Goal: Task Accomplishment & Management: Use online tool/utility

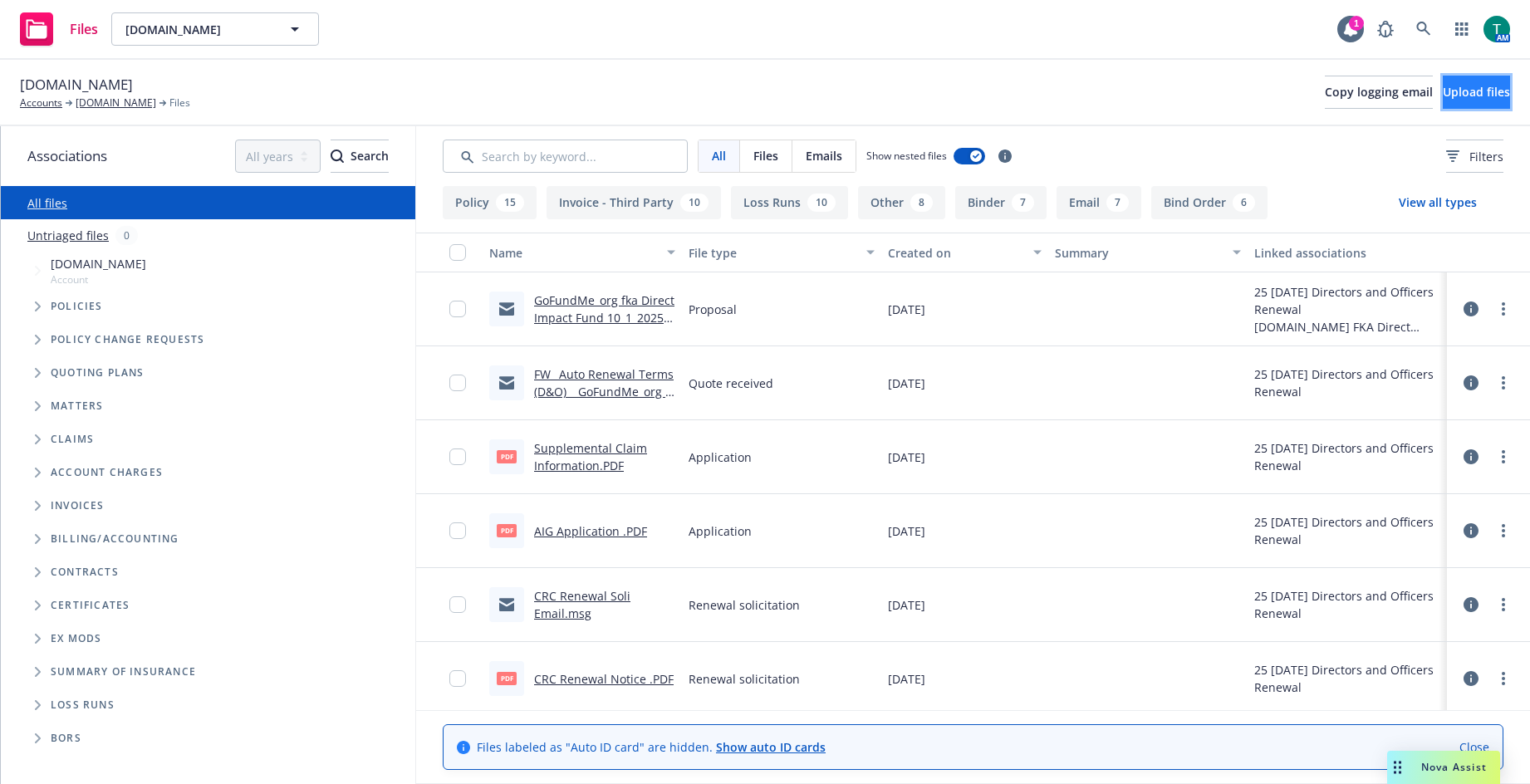
click at [1443, 93] on span "Upload files" at bounding box center [1476, 91] width 67 height 15
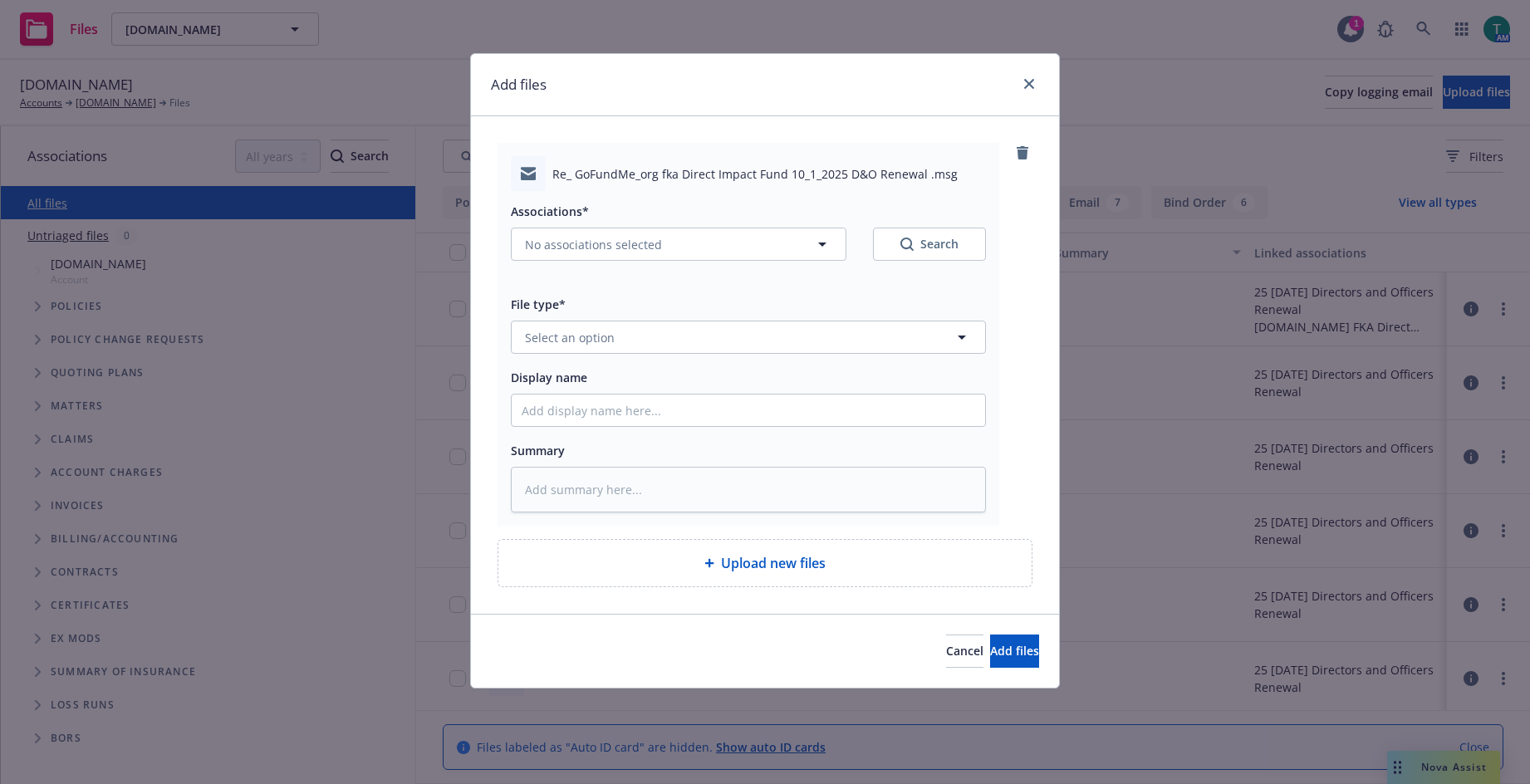
click at [565, 226] on div "Associations* No associations selected Search" at bounding box center [748, 231] width 475 height 60
click at [568, 236] on span "No associations selected" at bounding box center [593, 244] width 137 height 17
type textarea "x"
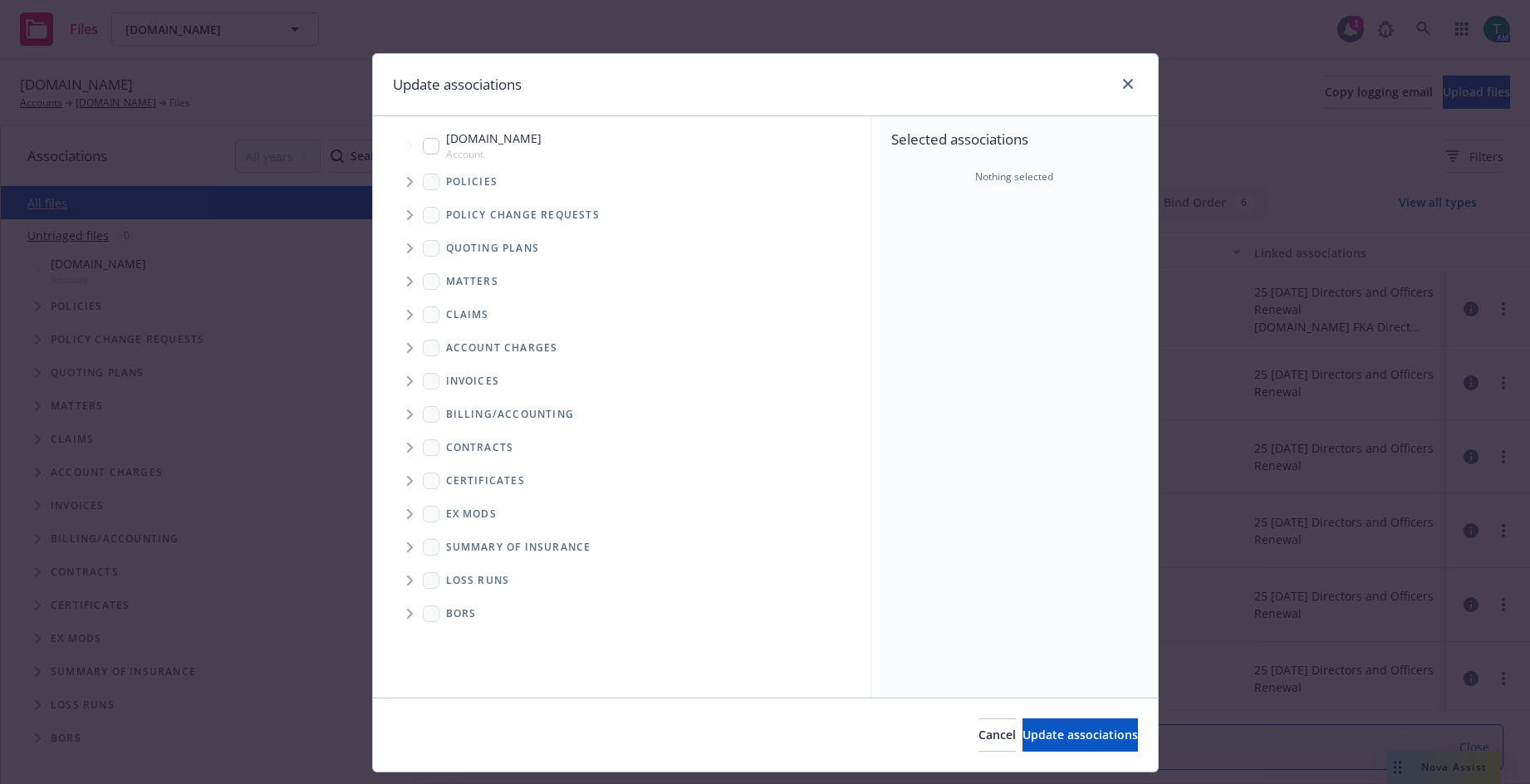
click at [428, 151] on input "Tree Example" at bounding box center [431, 146] width 16 height 16
checkbox input "true"
click at [396, 253] on span "Tree Example" at bounding box center [409, 248] width 26 height 26
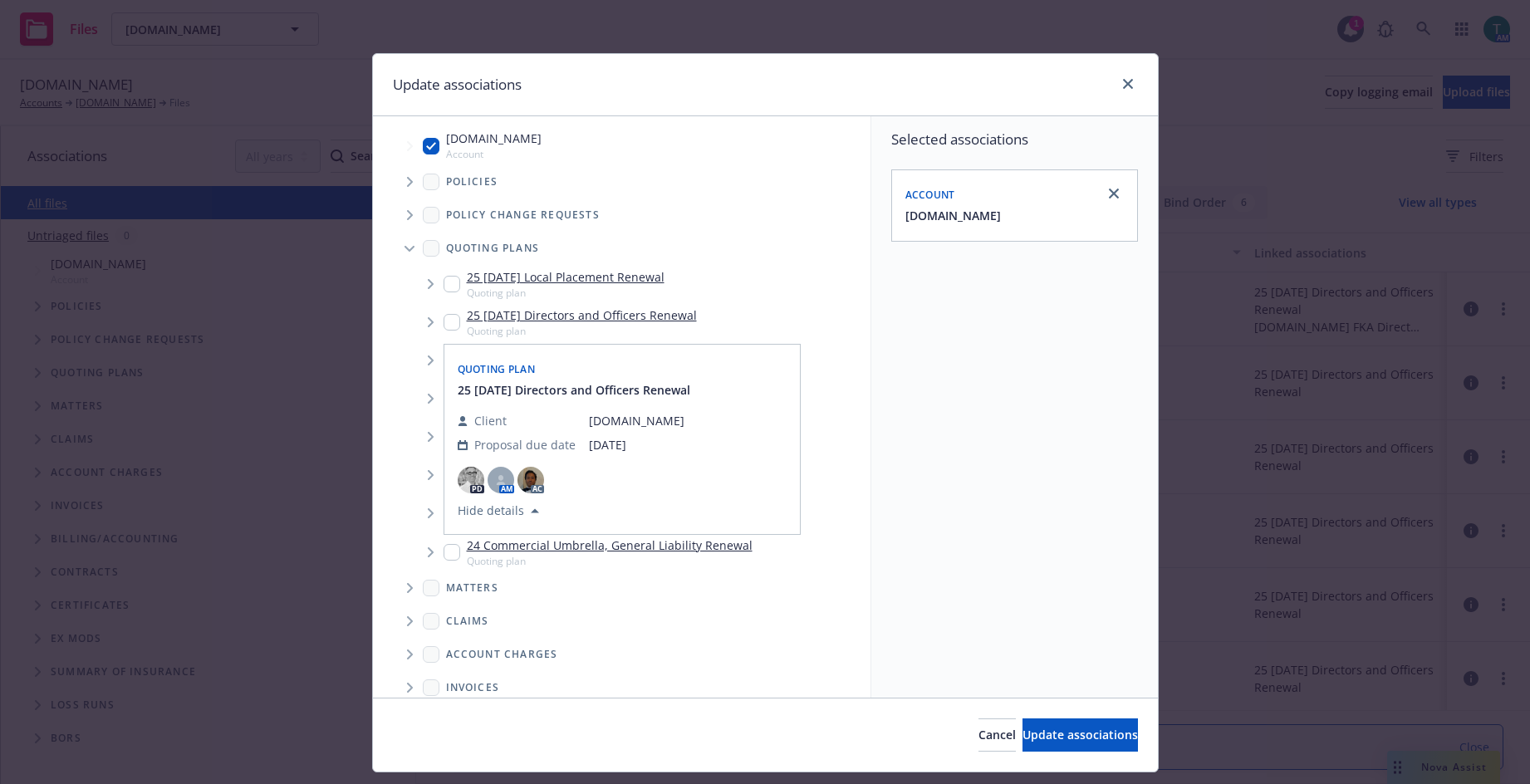
click at [447, 319] on input "Tree Example" at bounding box center [452, 323] width 16 height 16
checkbox input "true"
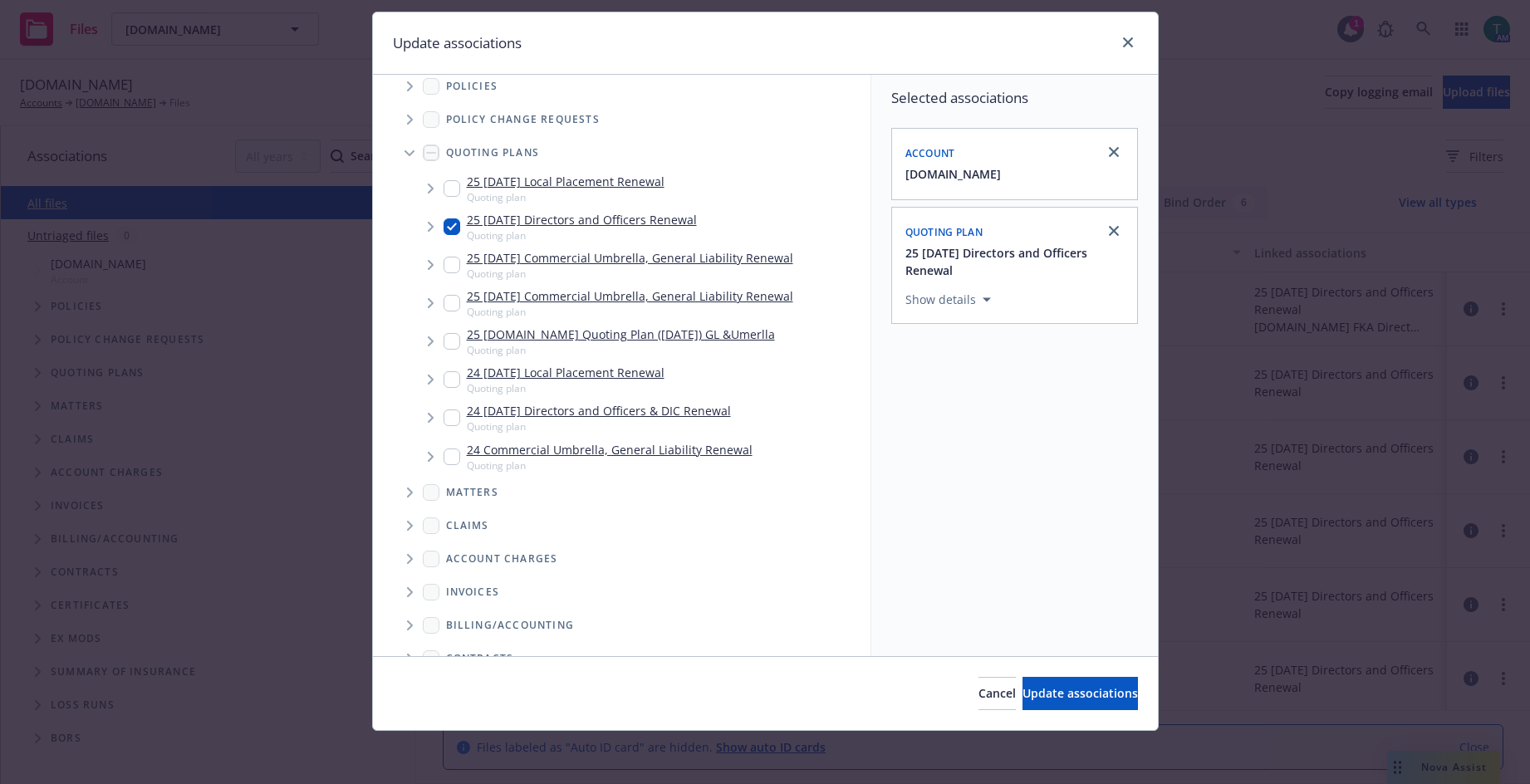
scroll to position [83, 0]
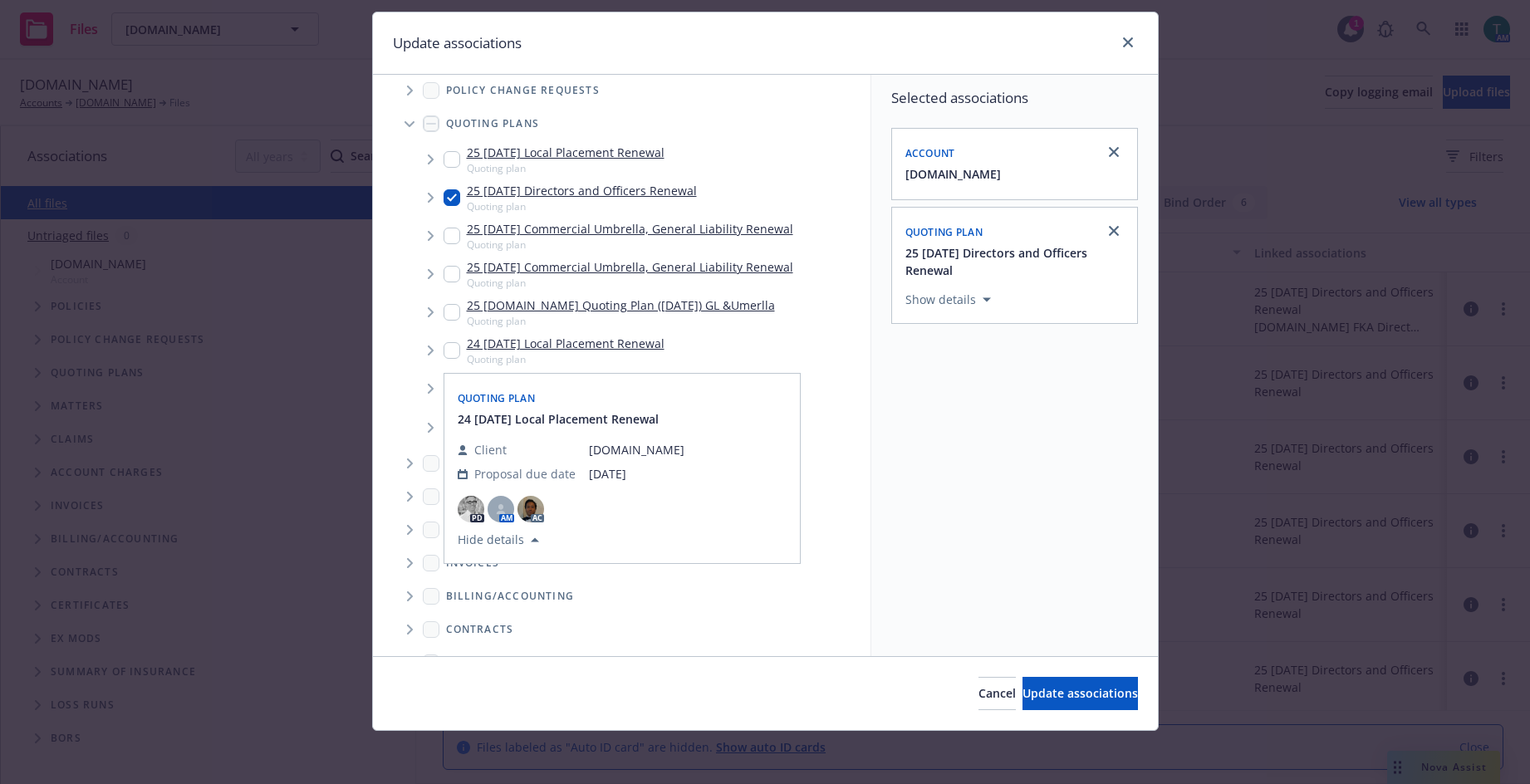
click at [446, 347] on input "Tree Example" at bounding box center [452, 351] width 16 height 16
checkbox input "true"
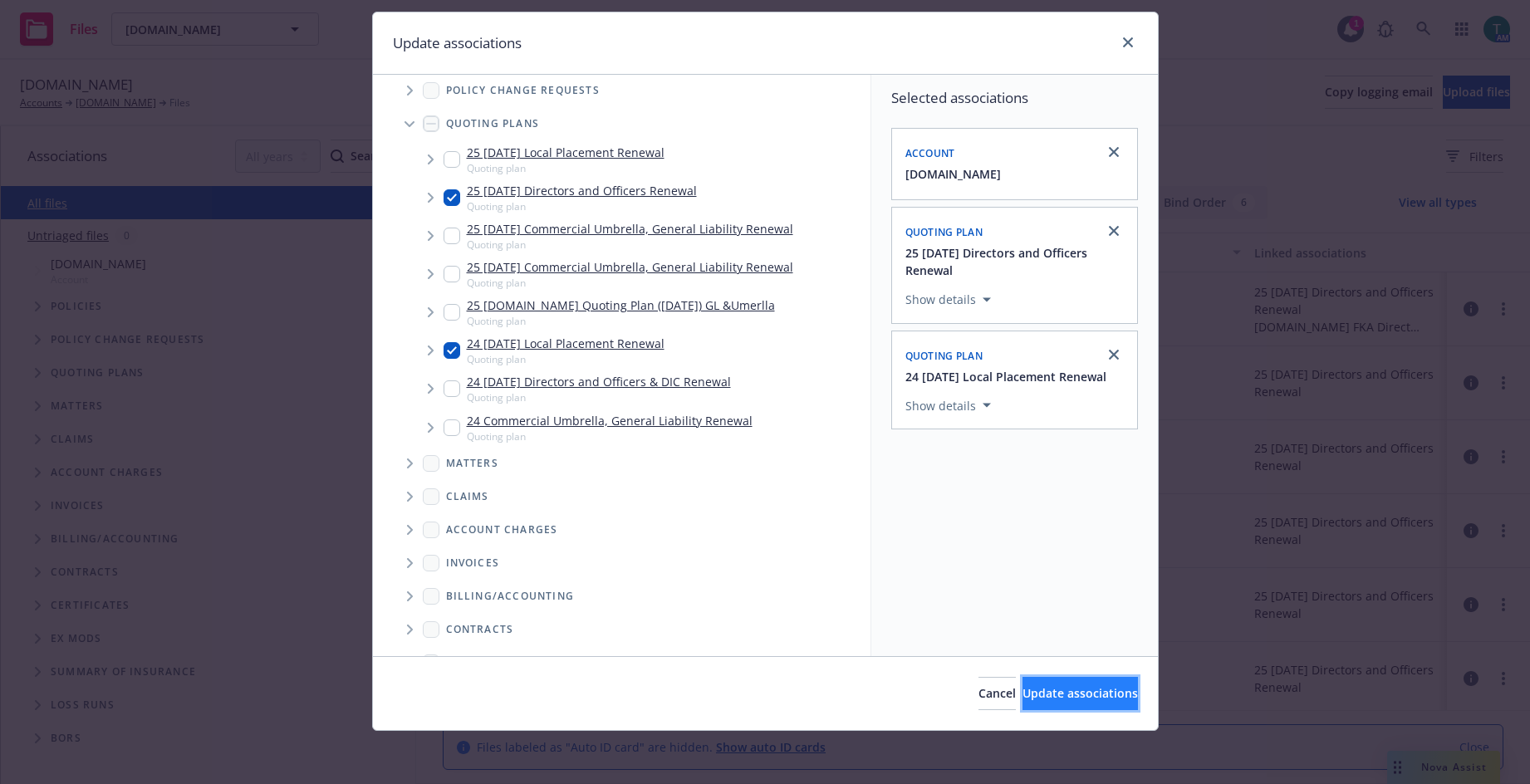
click at [1034, 696] on span "Update associations" at bounding box center [1079, 692] width 115 height 15
type textarea "x"
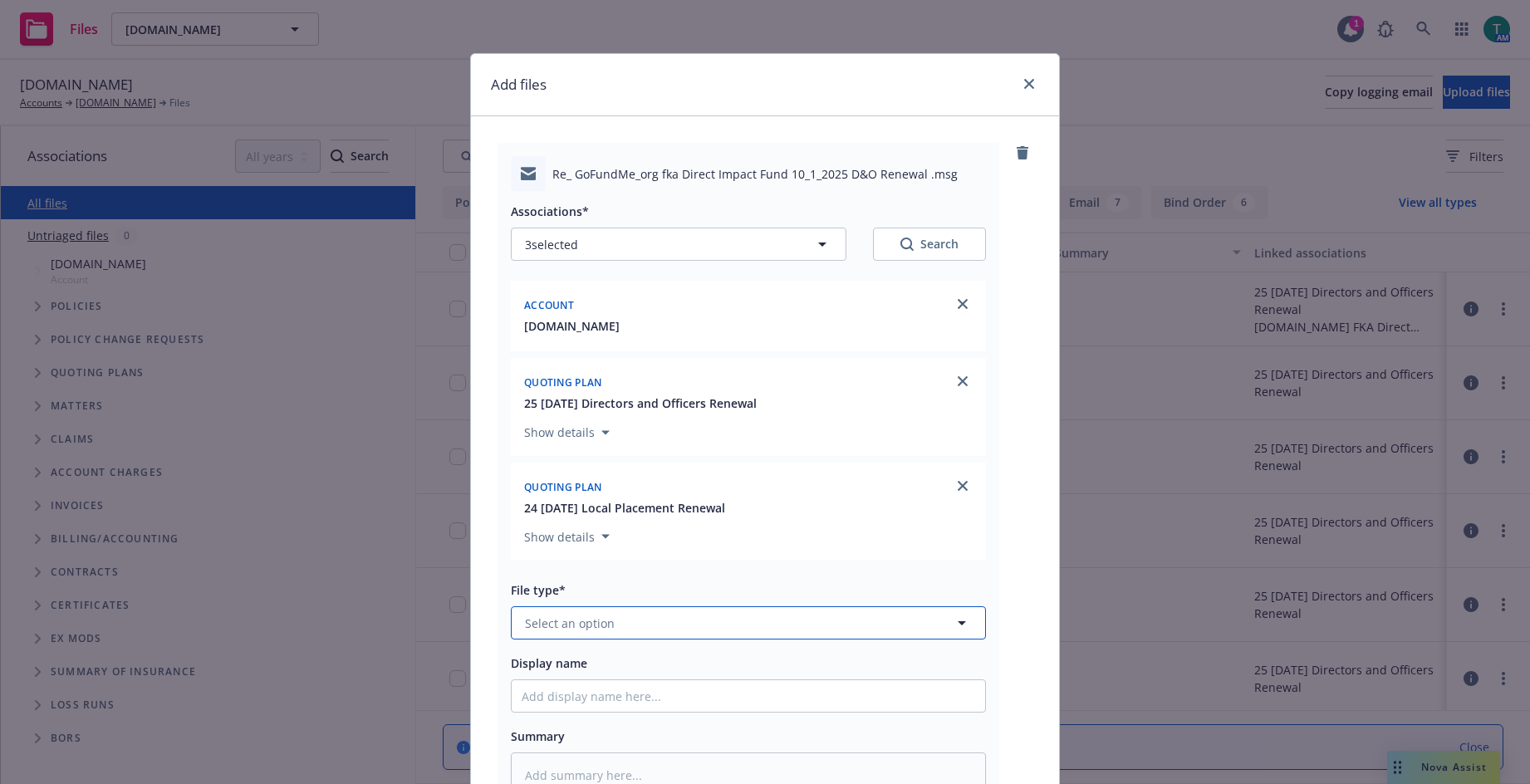
click at [657, 625] on button "Select an option" at bounding box center [748, 622] width 475 height 34
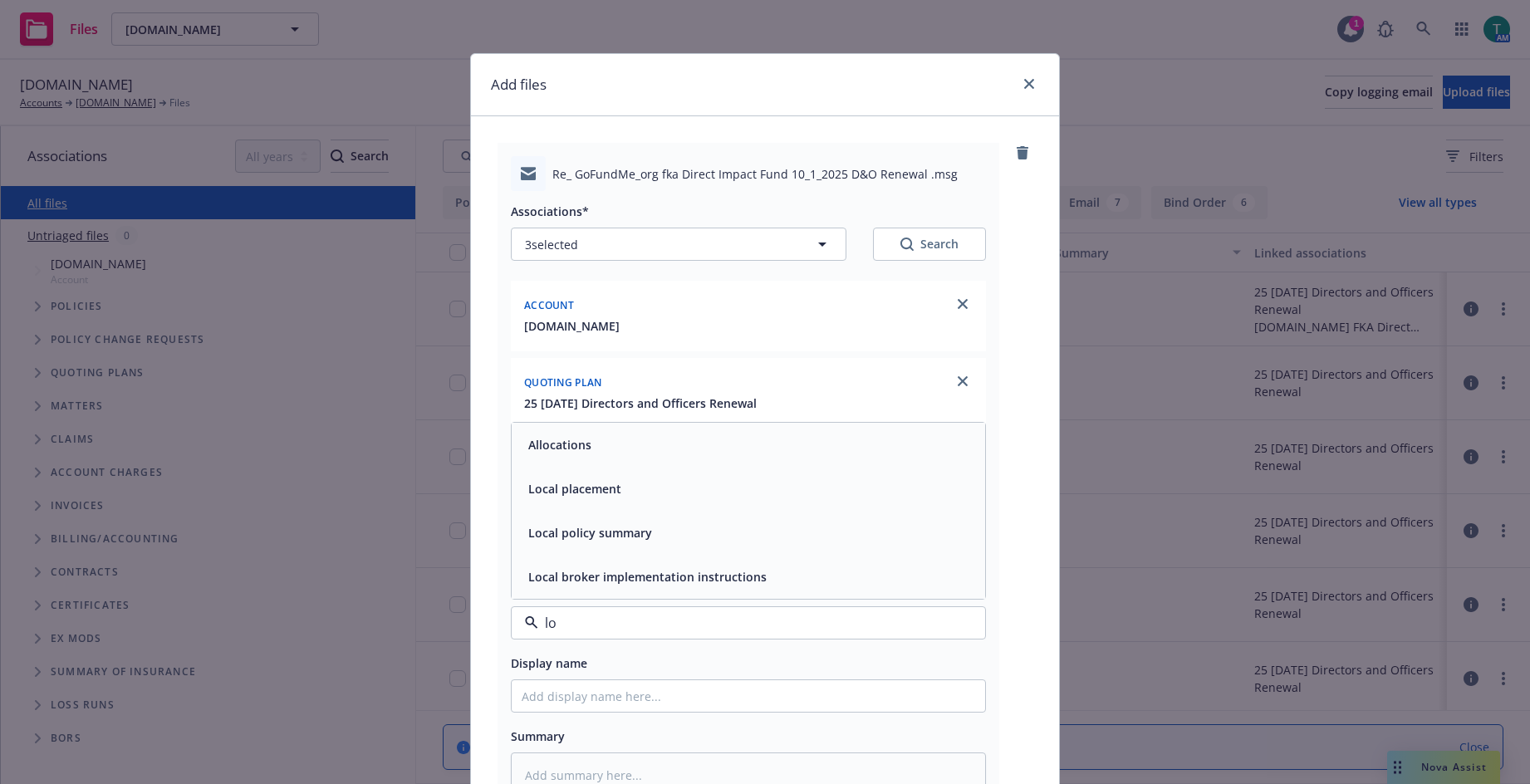
type input "l"
type input "[PERSON_NAME]"
type textarea "x"
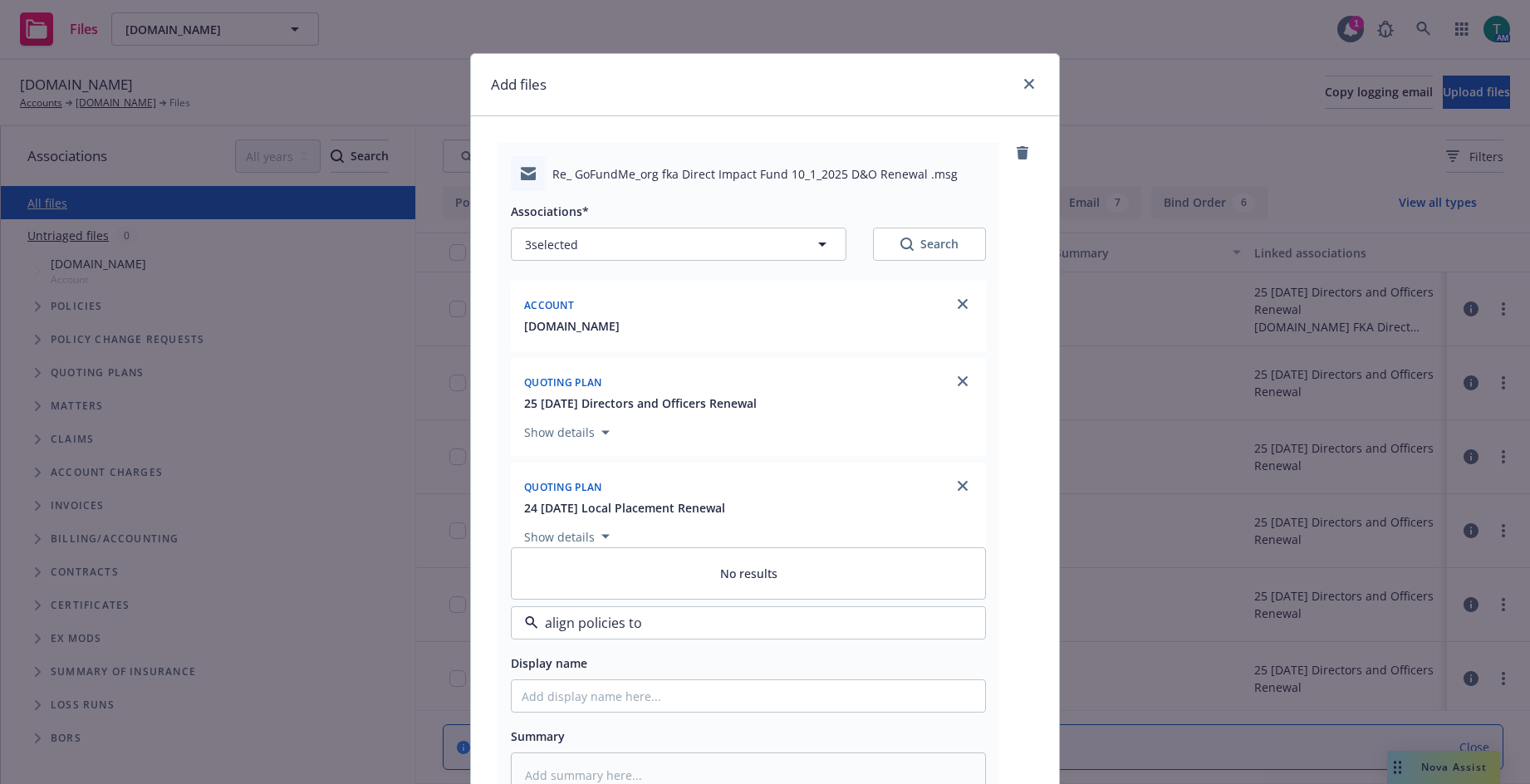
type input "align policies to"
click at [565, 623] on span "Select an option" at bounding box center [570, 622] width 90 height 17
type input "email"
click at [560, 681] on div "Email" at bounding box center [748, 669] width 473 height 44
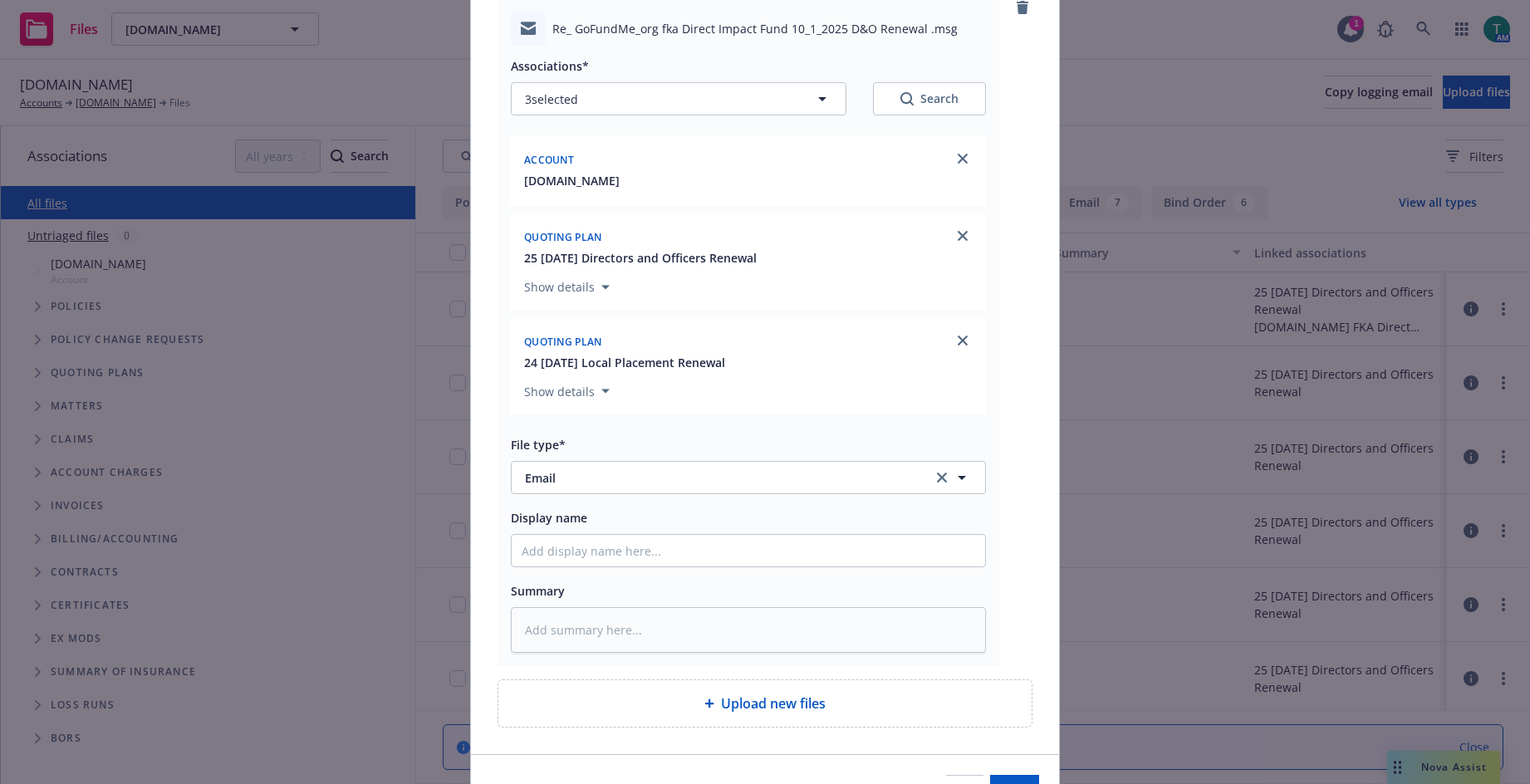
scroll to position [166, 0]
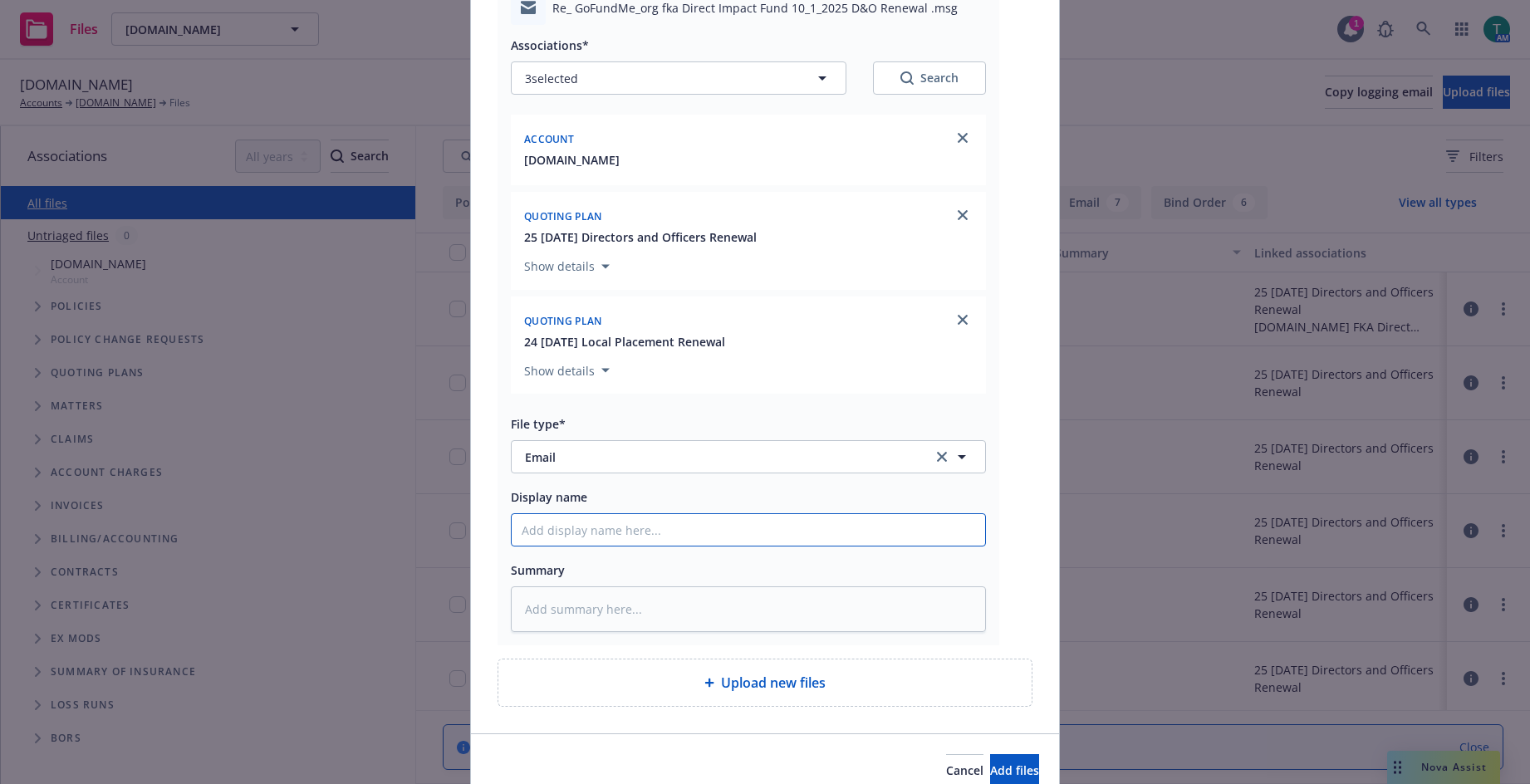
drag, startPoint x: 536, startPoint y: 531, endPoint x: 541, endPoint y: 520, distance: 12.1
click at [541, 520] on input "Display name" at bounding box center [748, 530] width 473 height 32
type textarea "x"
type input "R"
type textarea "x"
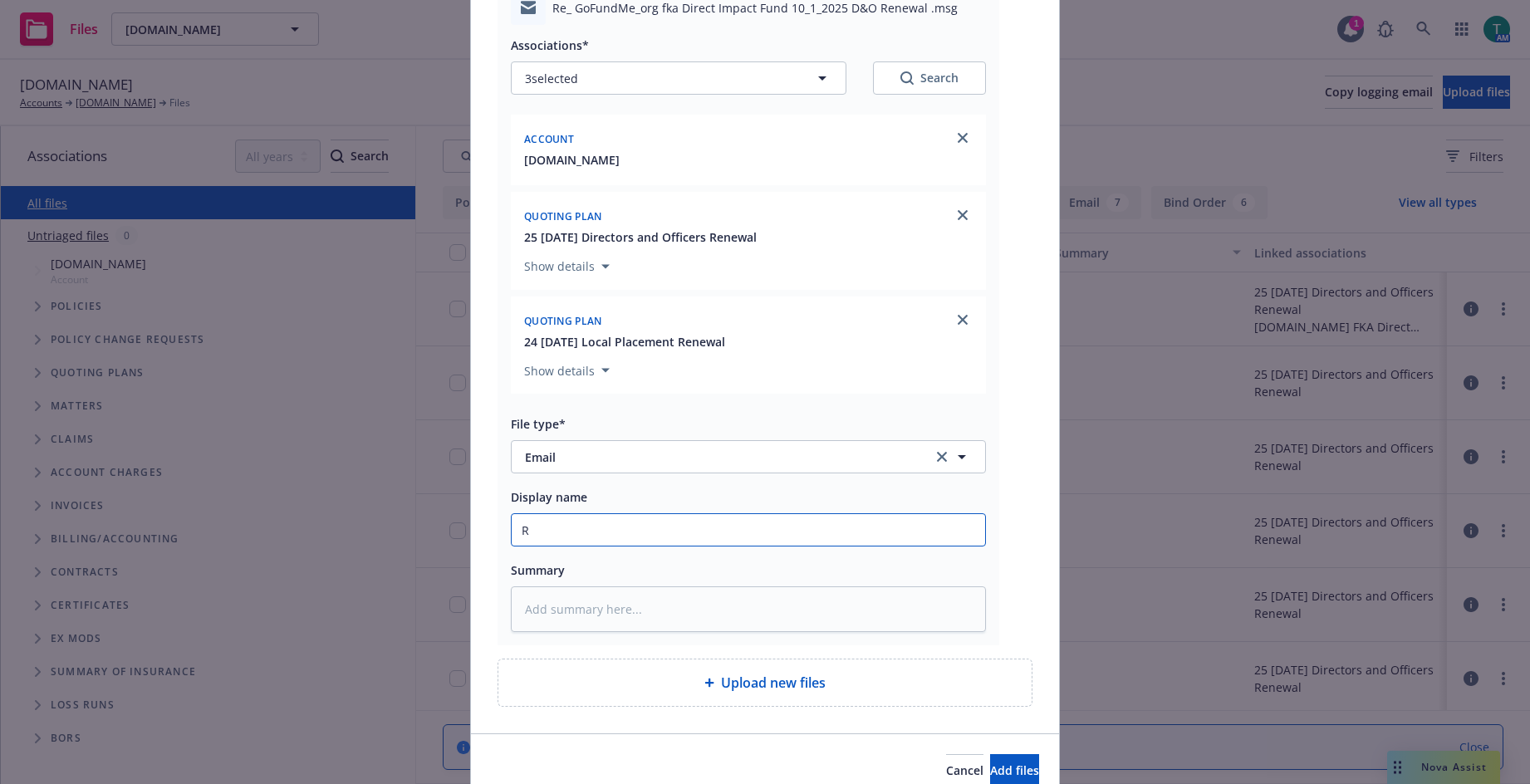
type input "Rs"
type textarea "x"
type input "Rsm"
type textarea "x"
type input "Rsm-"
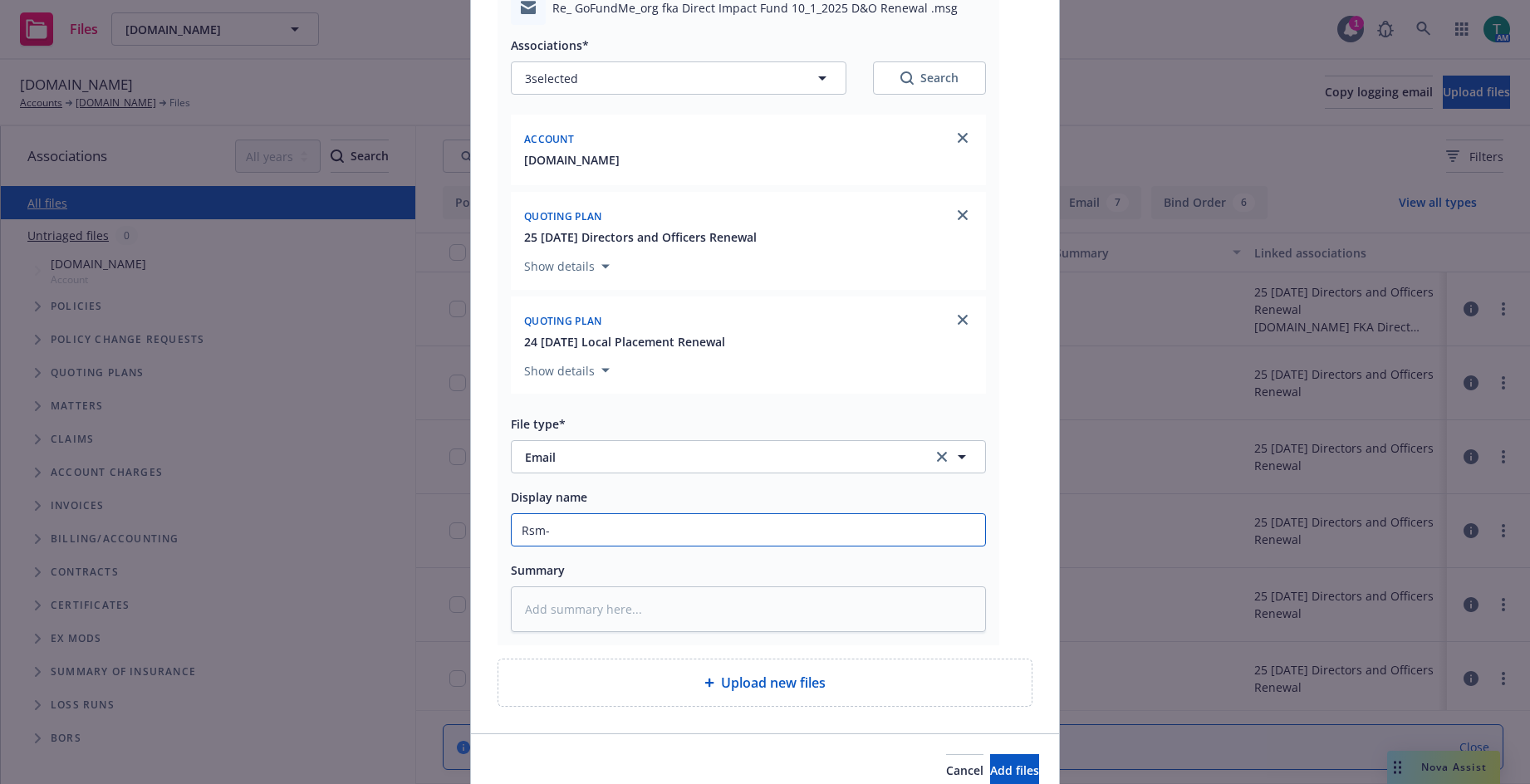
type textarea "x"
type input "Rsm-al"
type textarea "x"
type input "[PERSON_NAME]"
type textarea "x"
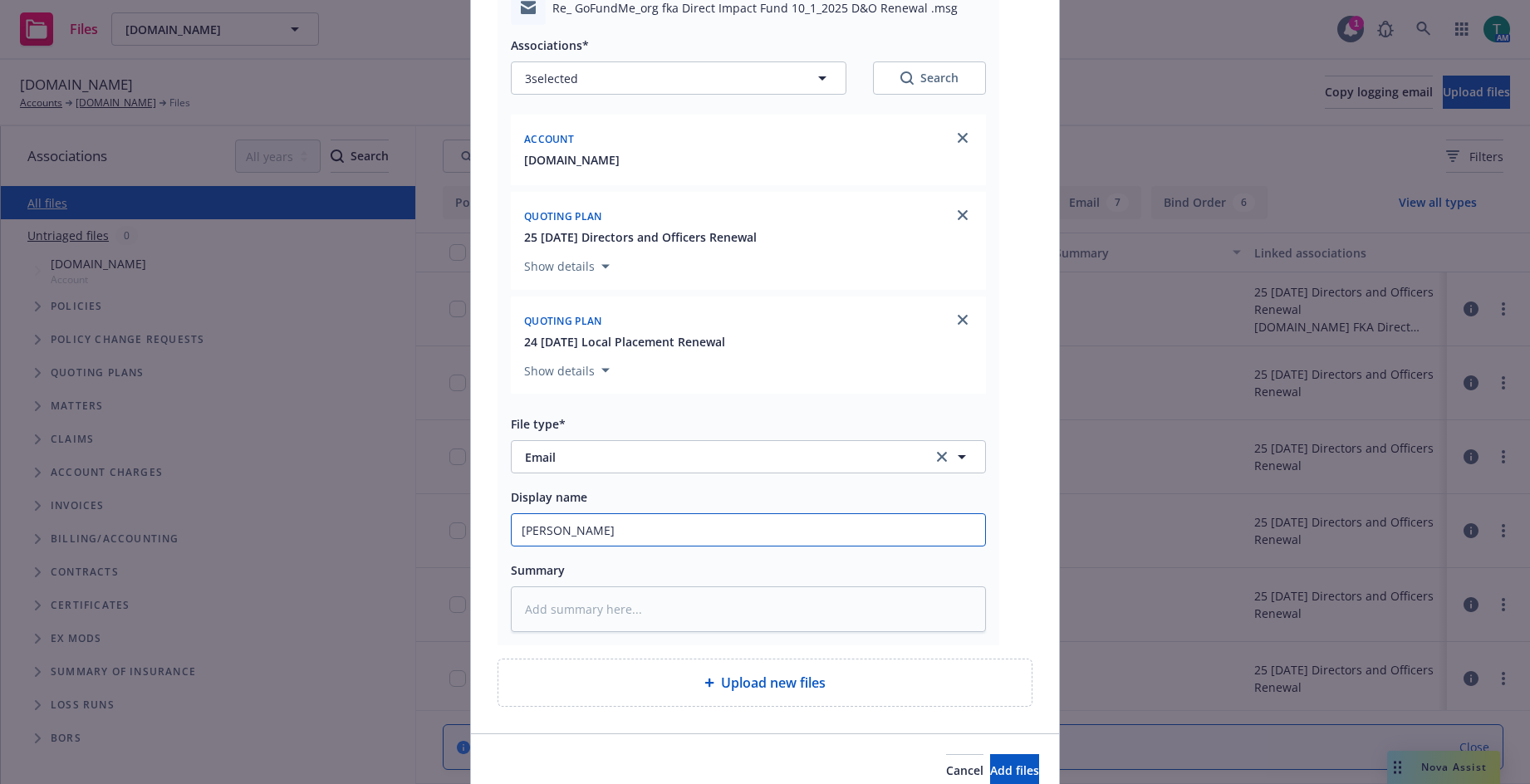
type input "Rsm-al"
type textarea "x"
type input "Rsm-a"
type textarea "x"
type input "Rsm-"
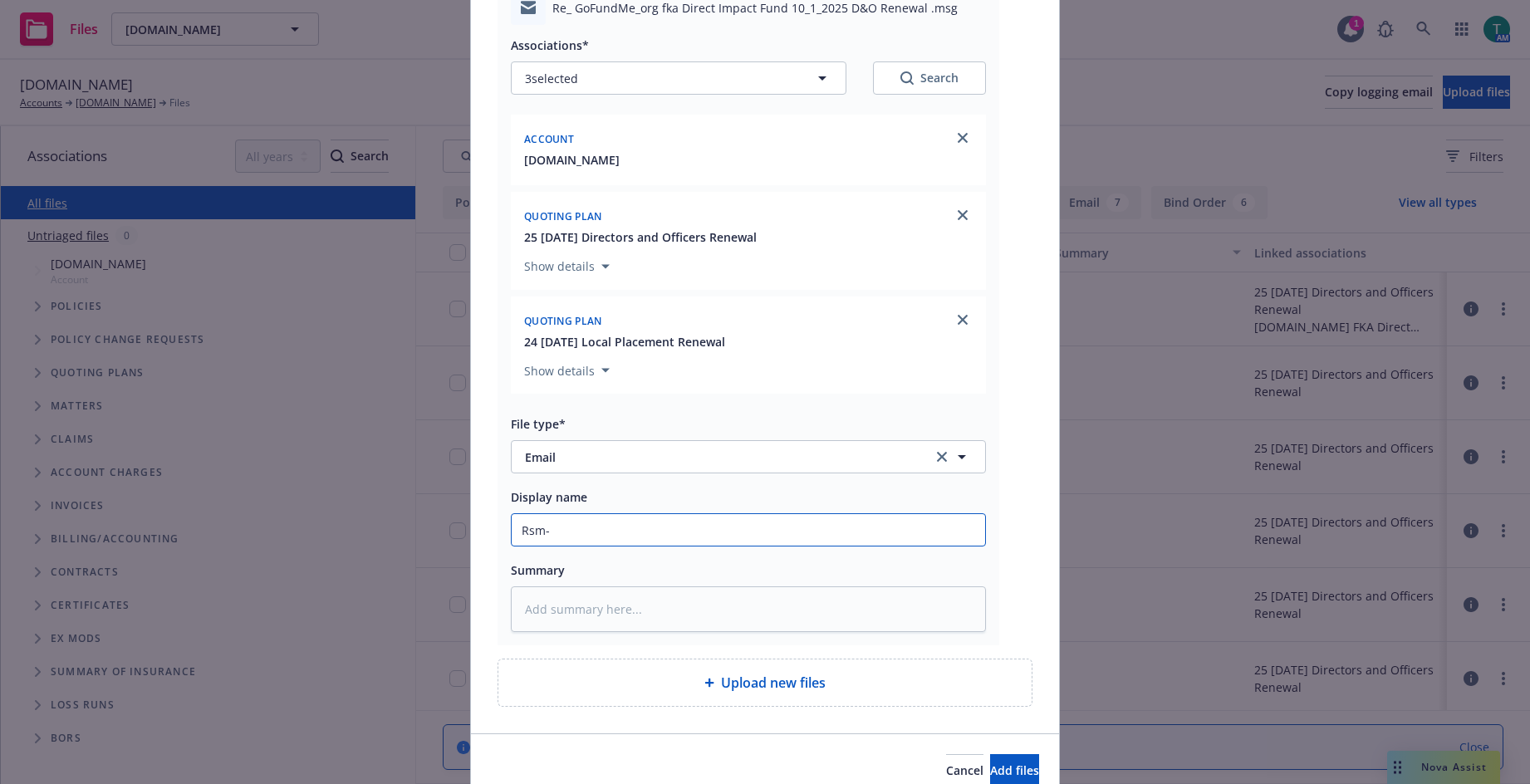
type textarea "x"
type input "Rsm"
type textarea "x"
type input "Rs"
type textarea "x"
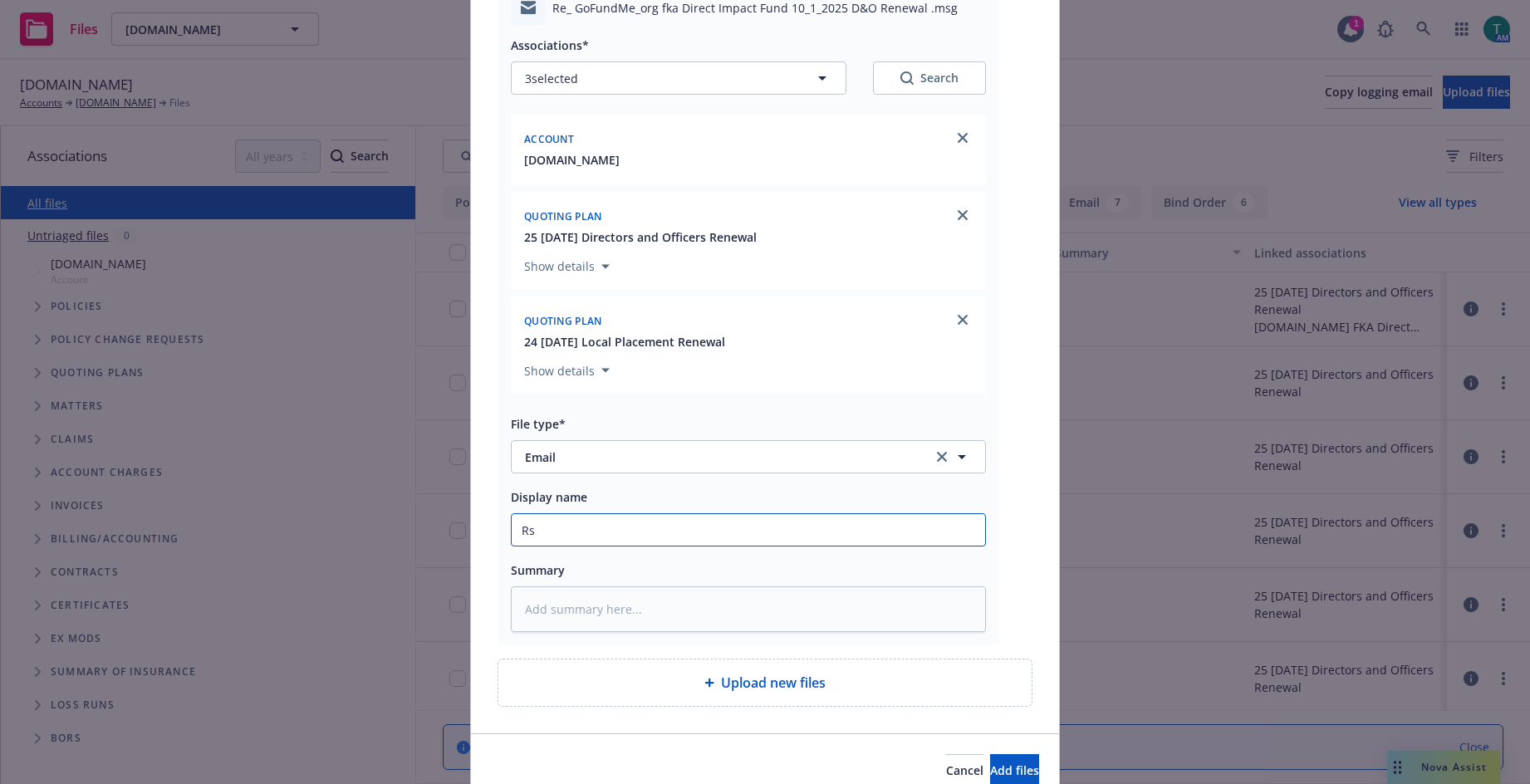
type input "R"
type textarea "x"
type input "Al"
type textarea "x"
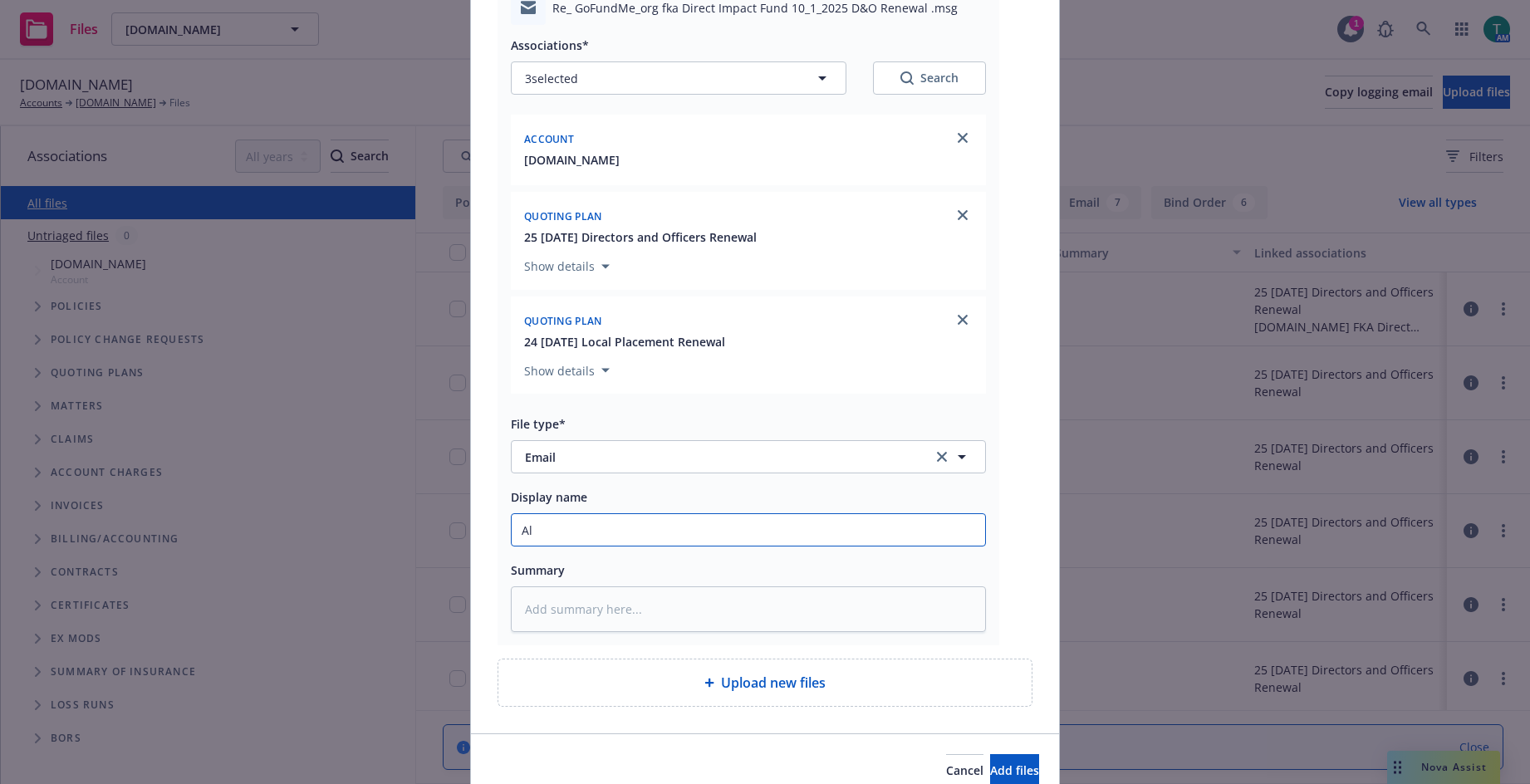
type input "[PERSON_NAME]"
type textarea "x"
type input "Aligh"
type textarea "x"
type input "Aligh"
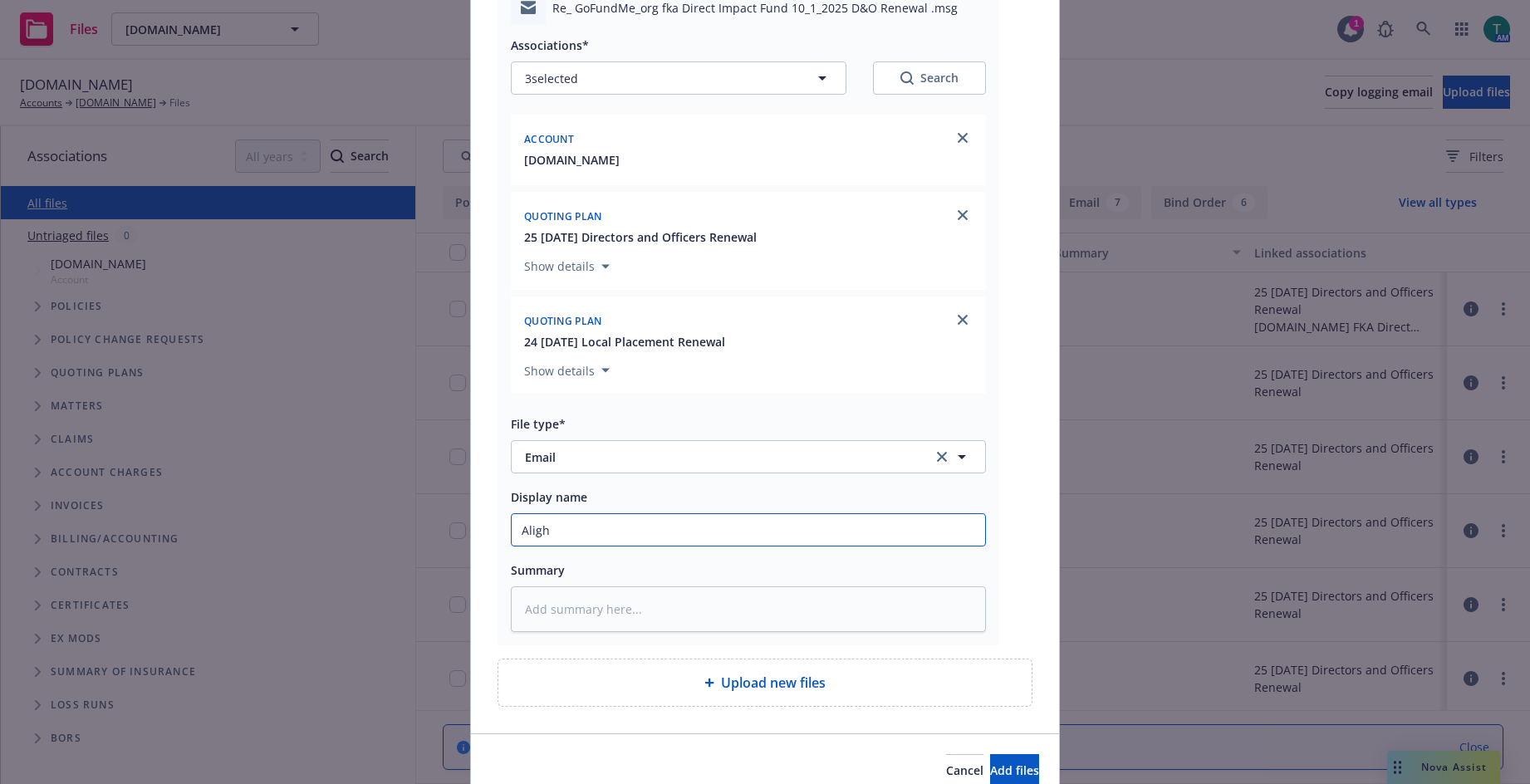
type textarea "x"
type input "Aligh p"
type textarea "x"
type input "Aligh"
type textarea "x"
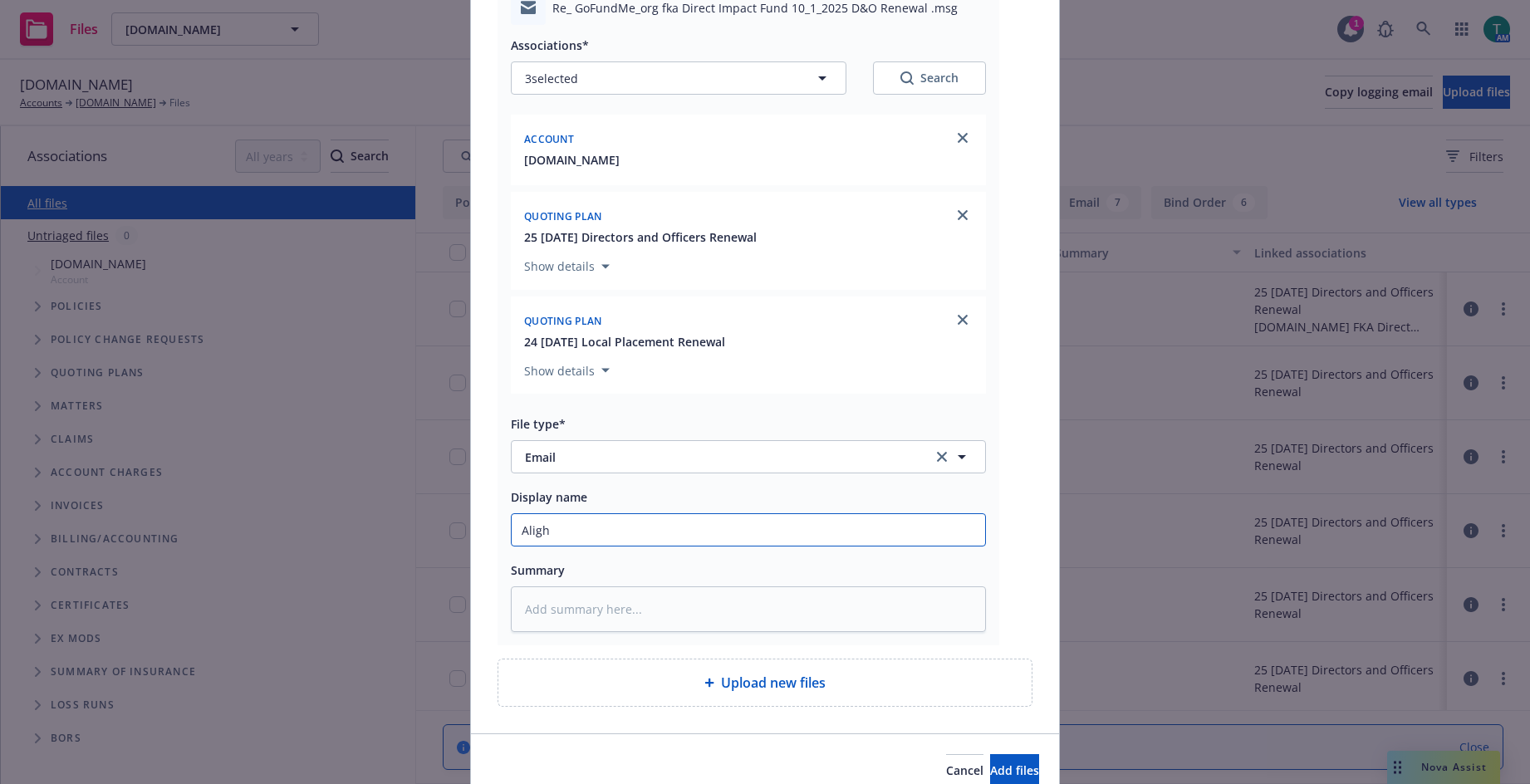
type input "Aligh"
type textarea "x"
type input "[PERSON_NAME]"
type textarea "x"
type input "Align"
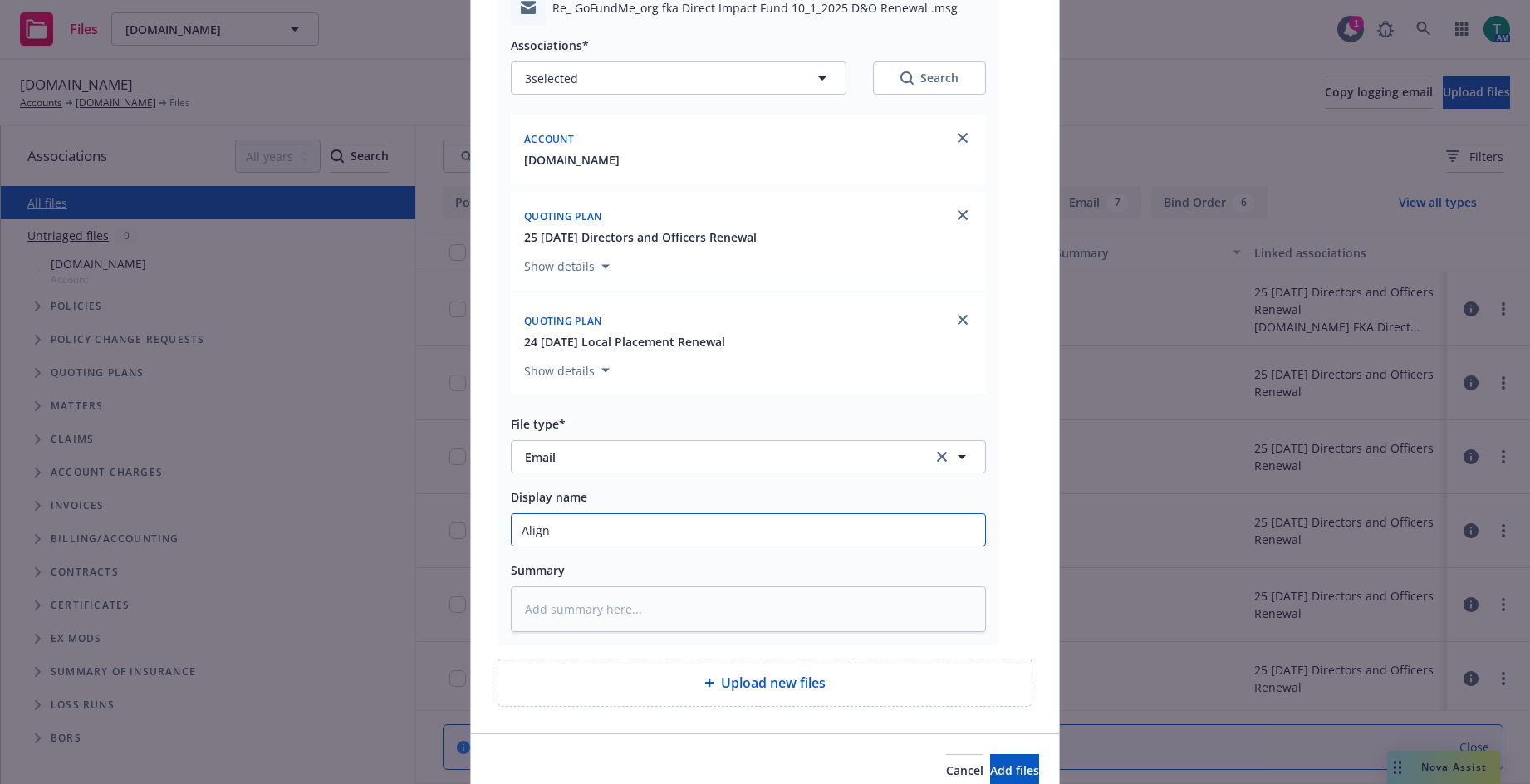
type textarea "x"
type input "Align"
type textarea "x"
type input "Align p"
type textarea "x"
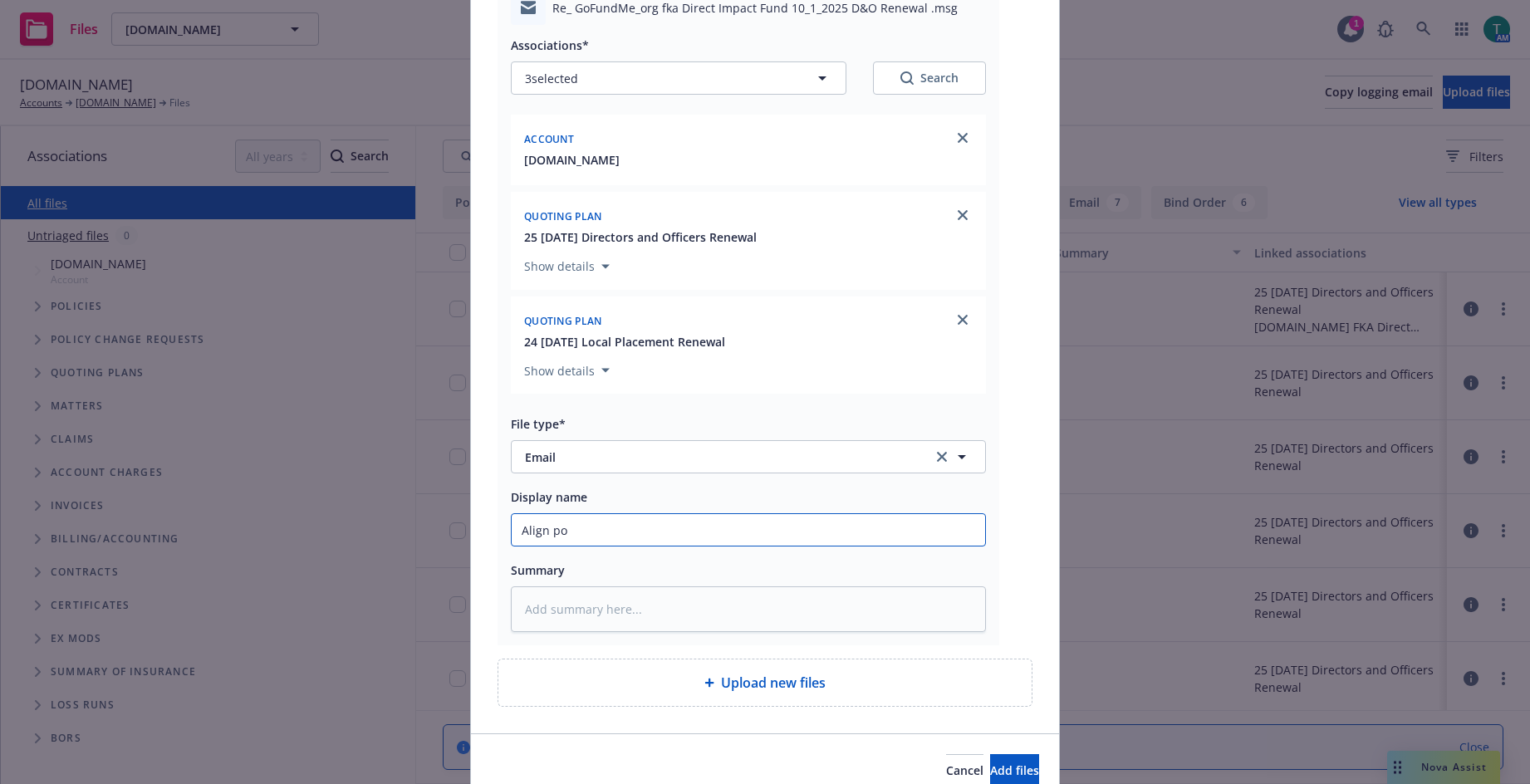
type input "Align pol"
type textarea "x"
type input "Align poli"
type textarea "x"
type input "Align polic"
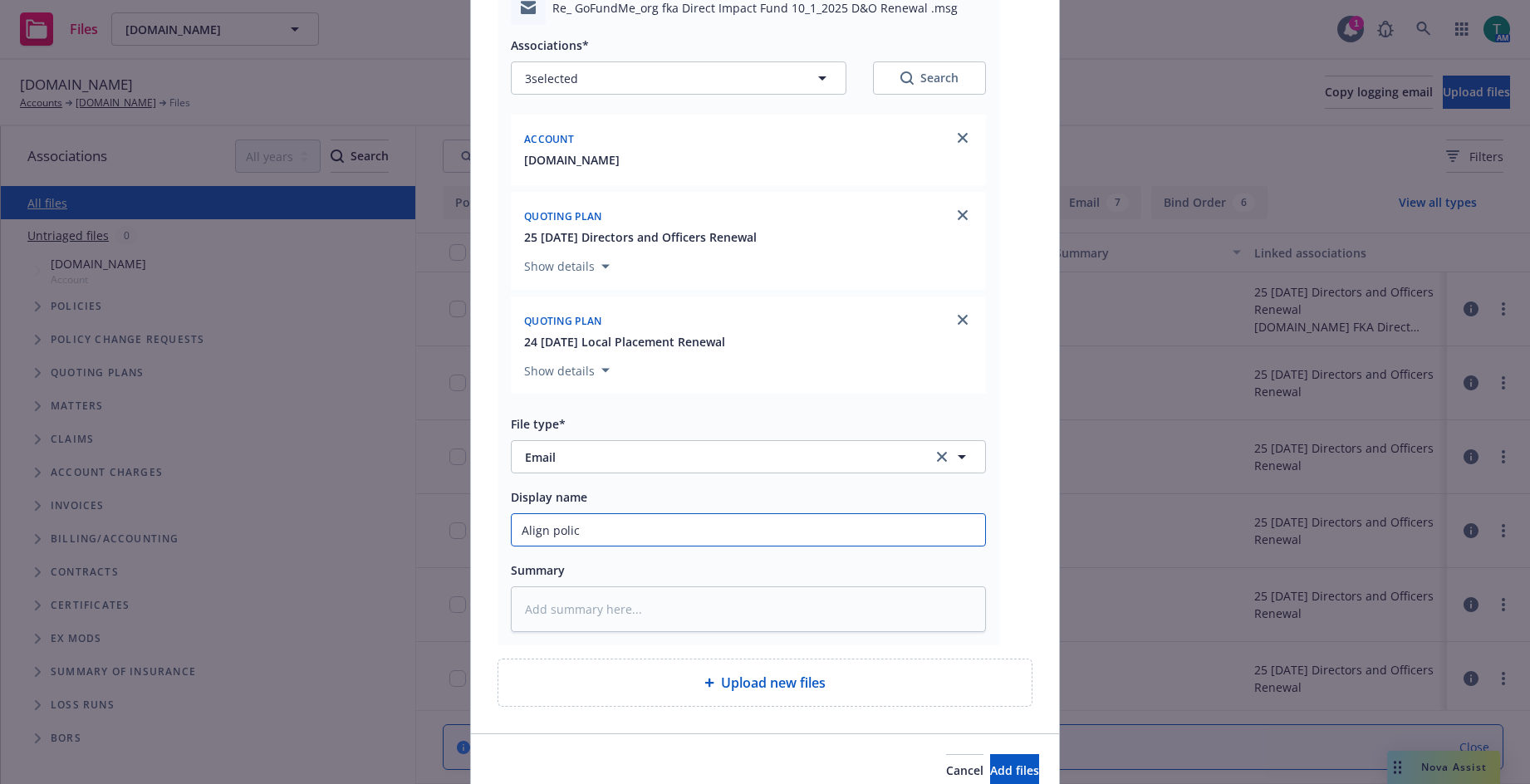
type textarea "x"
type input "Align polici"
type textarea "x"
type input "Align policie"
type textarea "x"
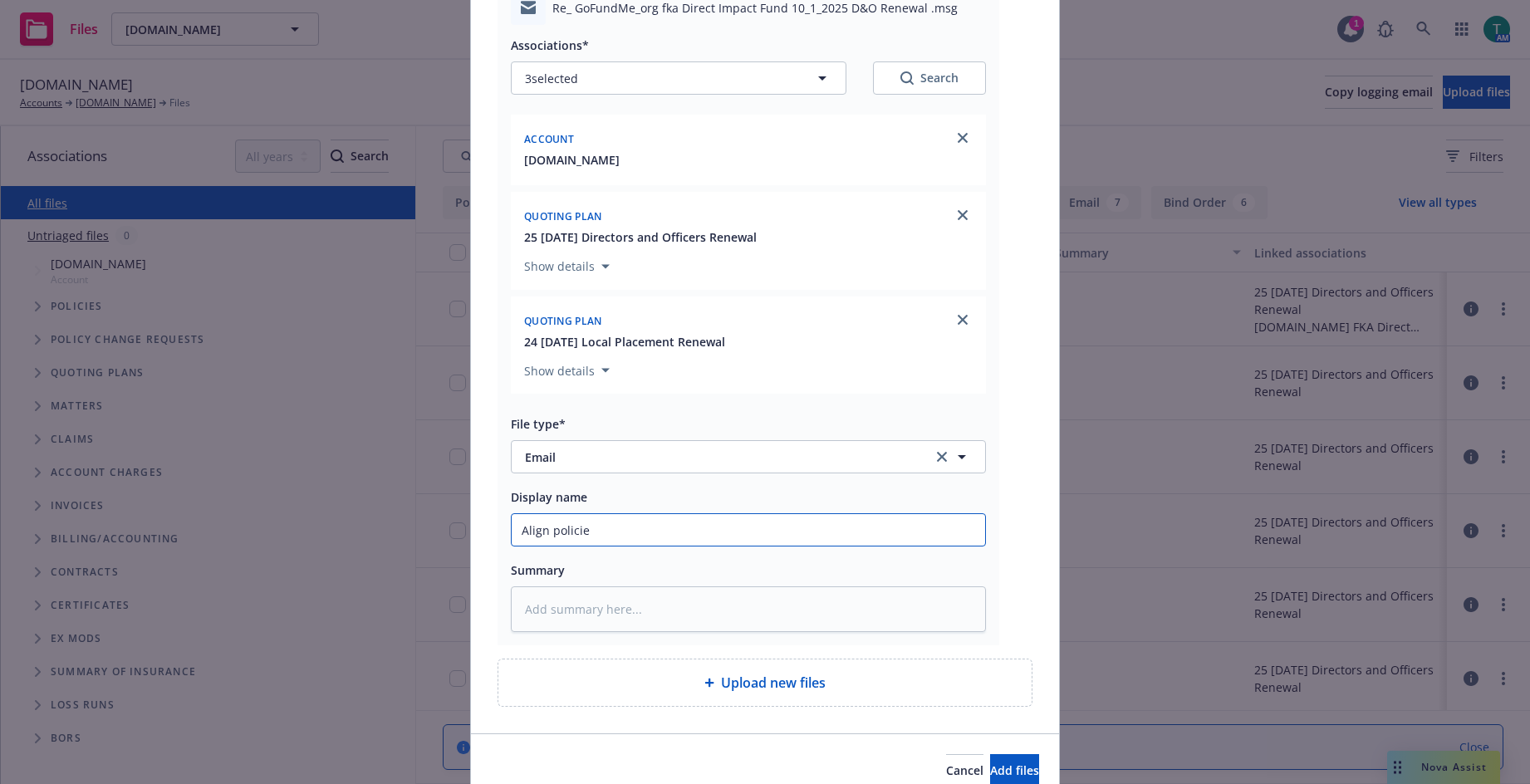
type input "Align policies"
type textarea "x"
type input "Align policies"
type textarea "x"
type input "Align policies t"
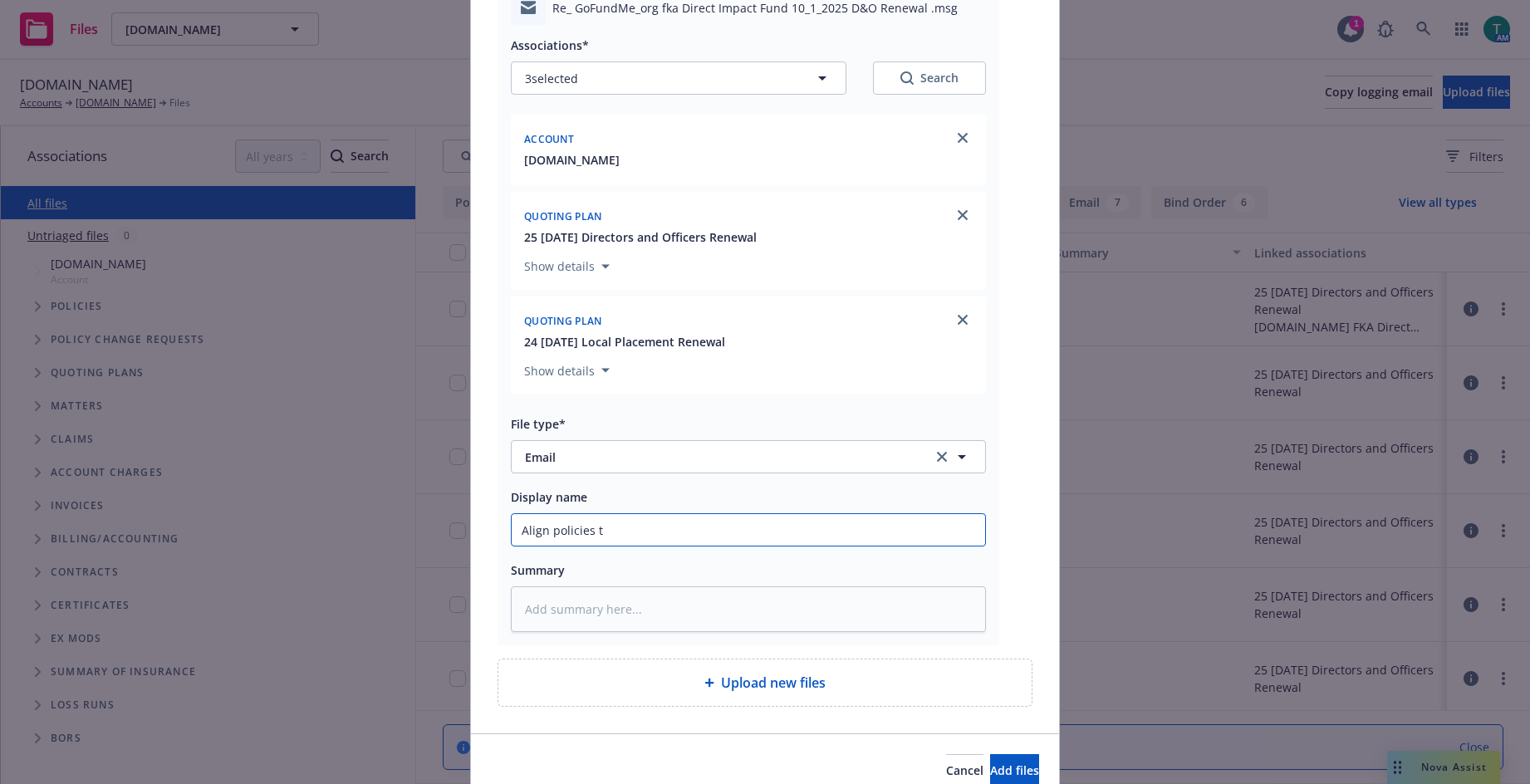
type textarea "x"
type input "Align policies to"
type textarea "x"
type input "Align policies to 1"
type textarea "x"
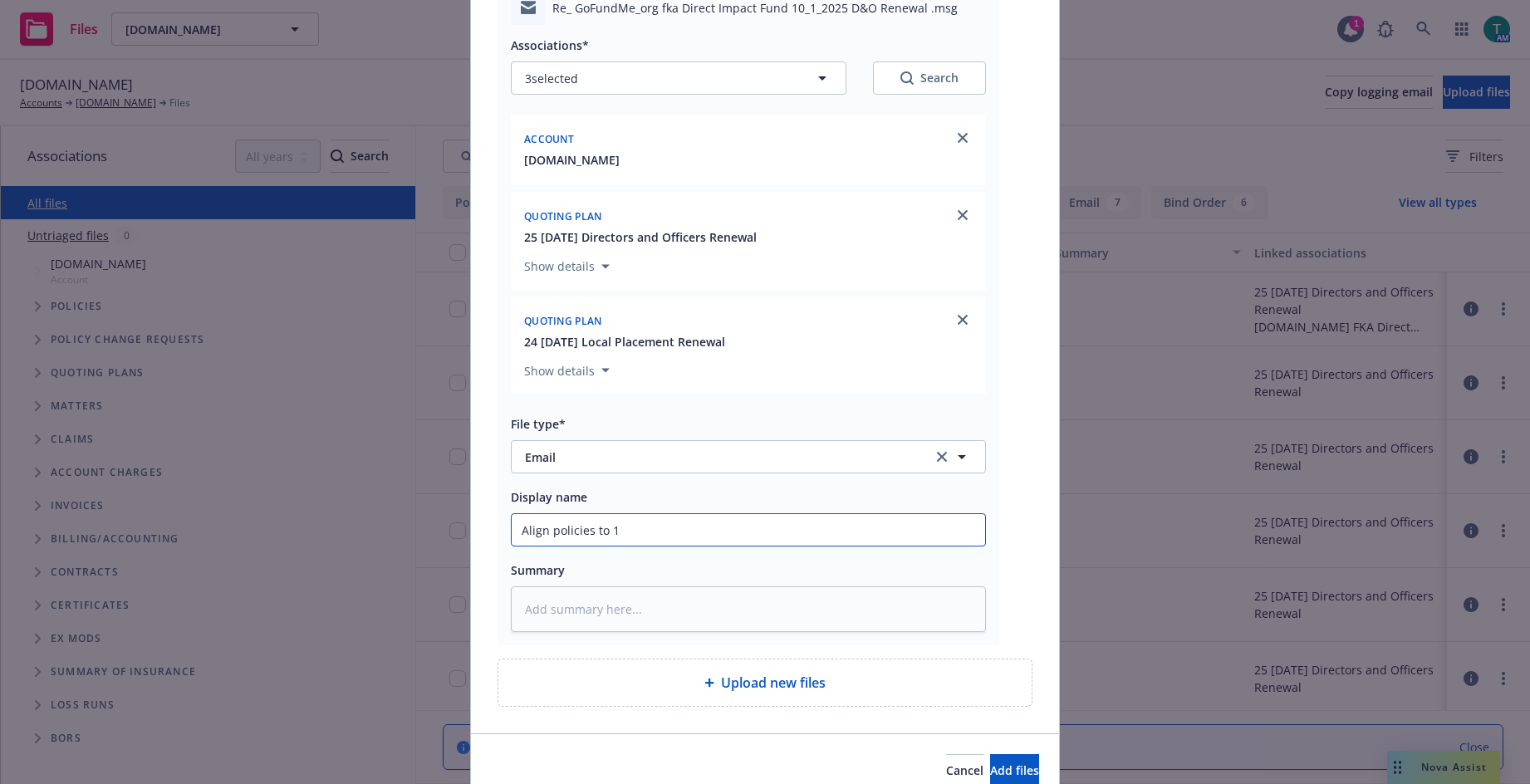
type input "Align policies to 11"
type textarea "x"
type input "Align policies to 11/"
type textarea "x"
type input "Align policies to 11/1"
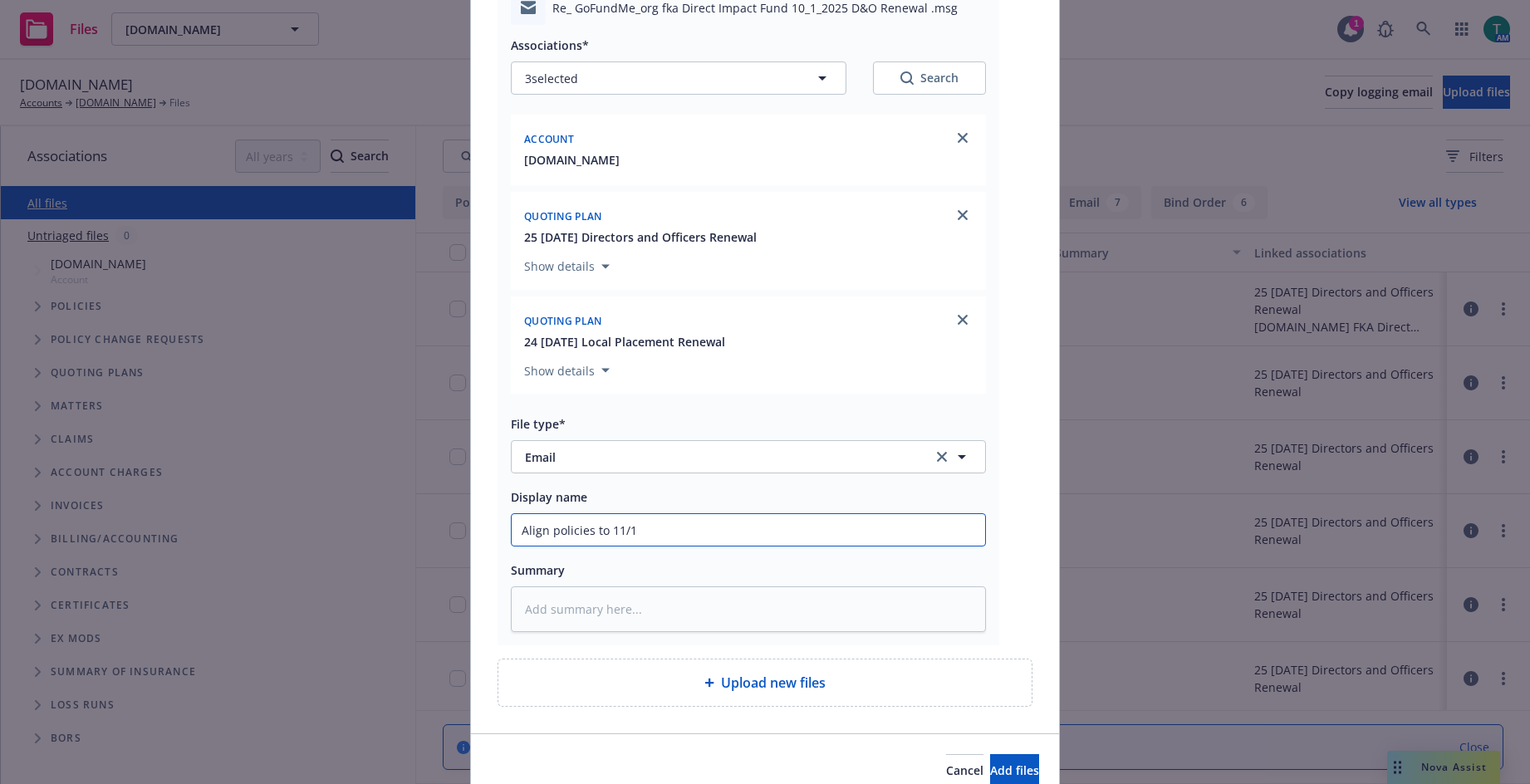
type textarea "x"
type input "Align policies to 11/1/"
type textarea "x"
type input "Align policies to 11/1/2"
type textarea "x"
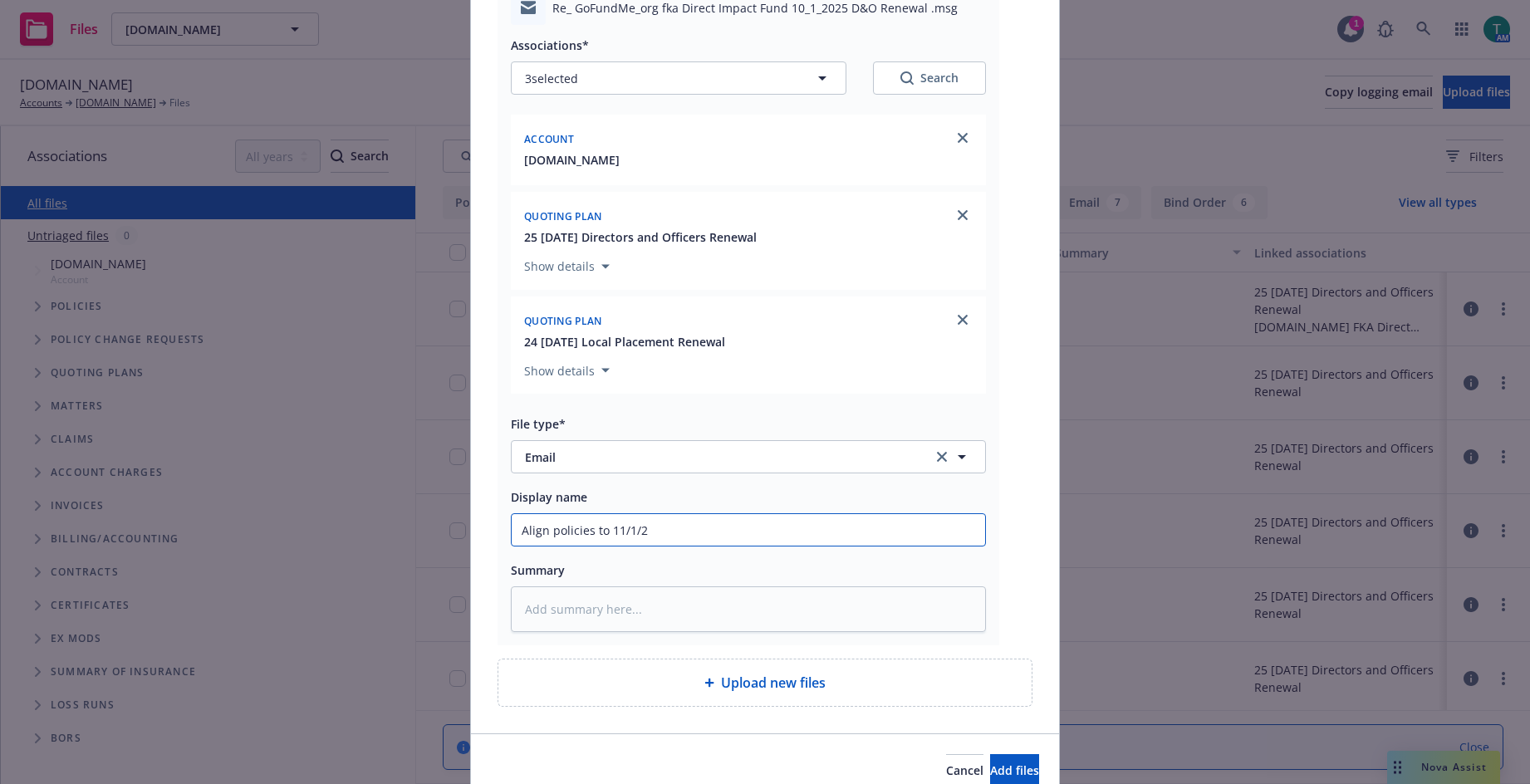
type input "Align policies to [DATE]"
type textarea "x"
type input "Align policies to 11/1/2"
type textarea "x"
type input "Align policies to [DATE]"
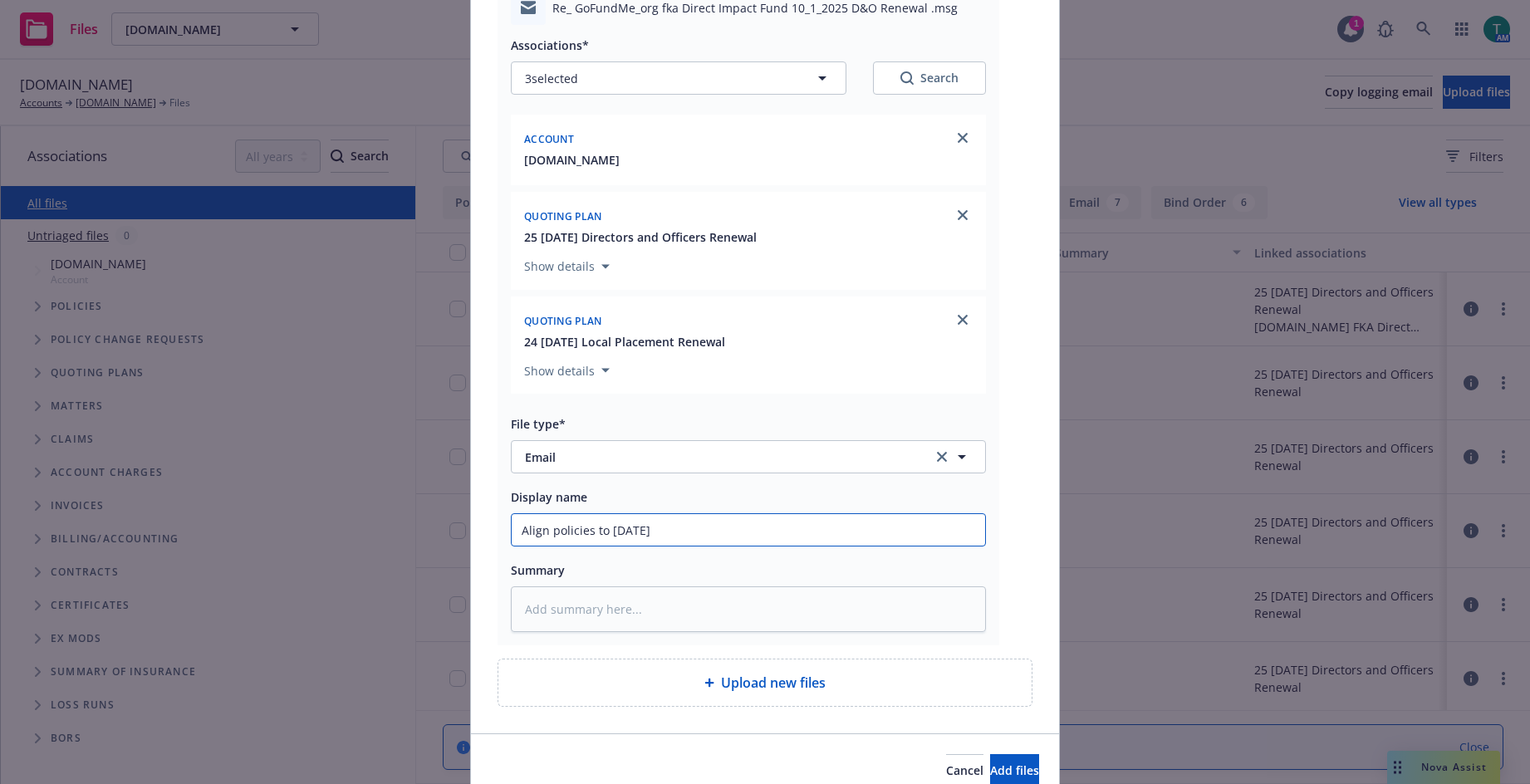
type textarea "x"
type input "Align policies to [DATE] d"
type textarea "x"
type input "Align policies to [DATE] da"
type textarea "x"
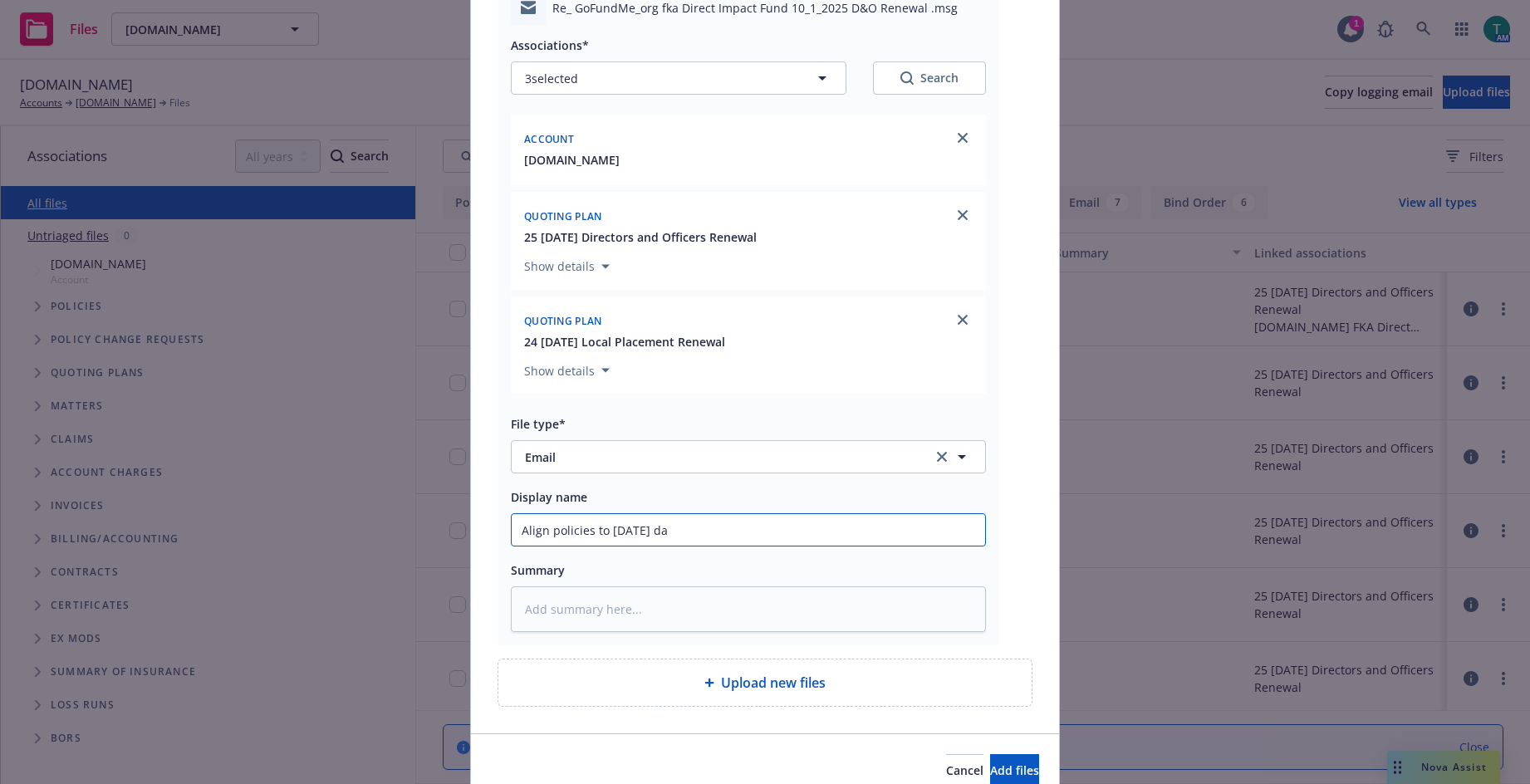
type input "Align policies to [DATE] dat"
type textarea "x"
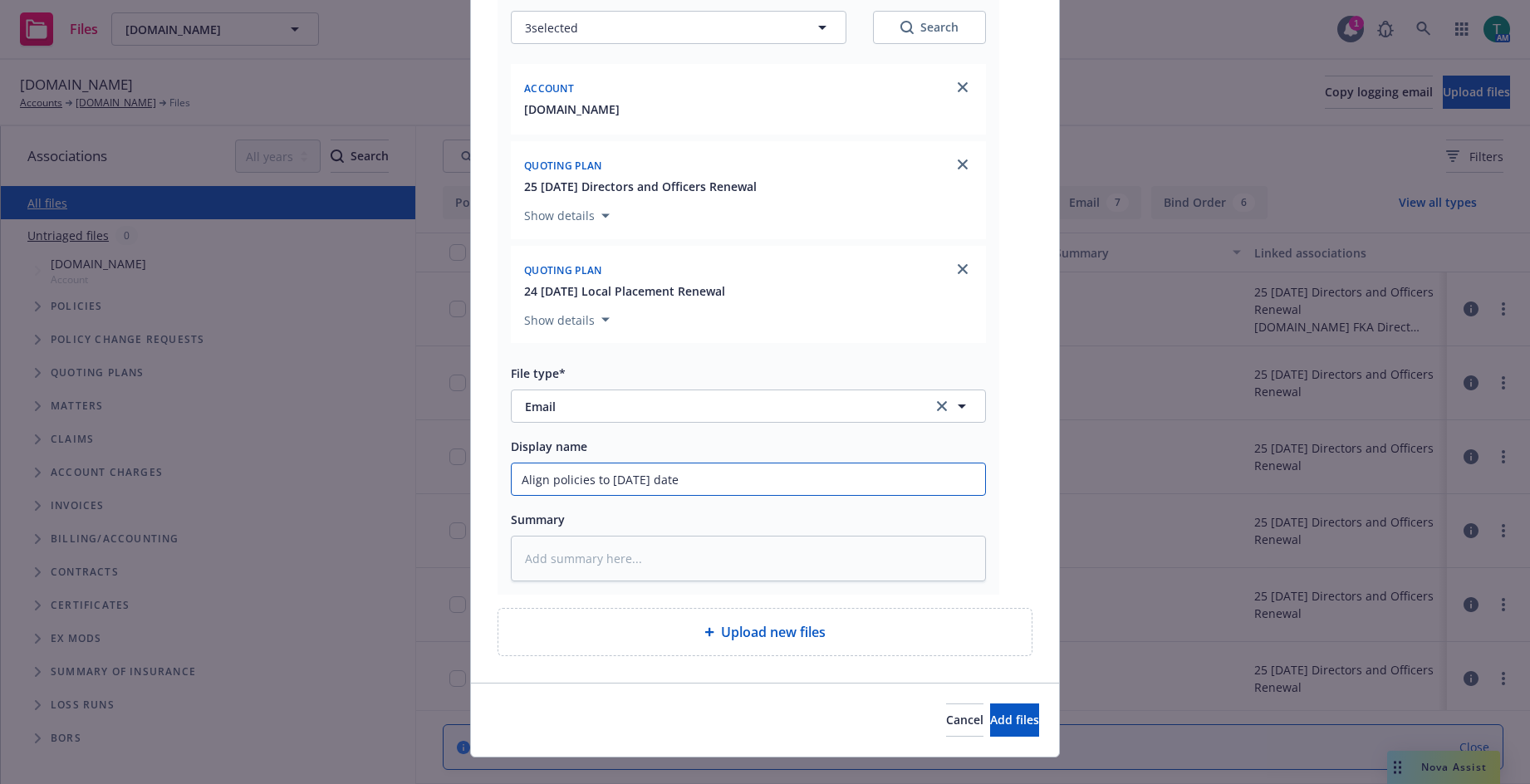
scroll to position [243, 0]
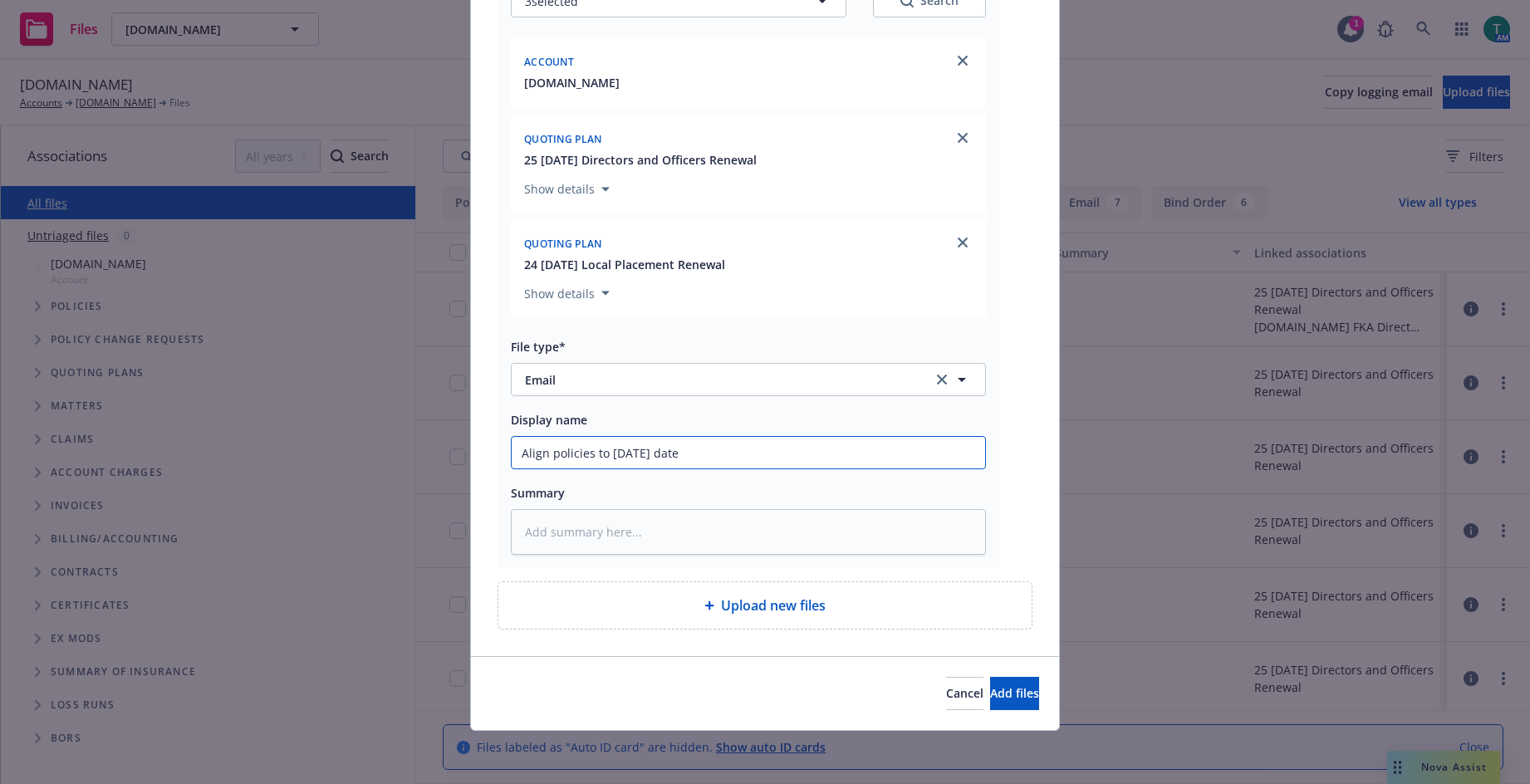
type input "Align policies to [DATE] date"
click at [983, 673] on div "Cancel Add files" at bounding box center [764, 692] width 588 height 74
click at [990, 694] on span "Add files" at bounding box center [1015, 692] width 49 height 15
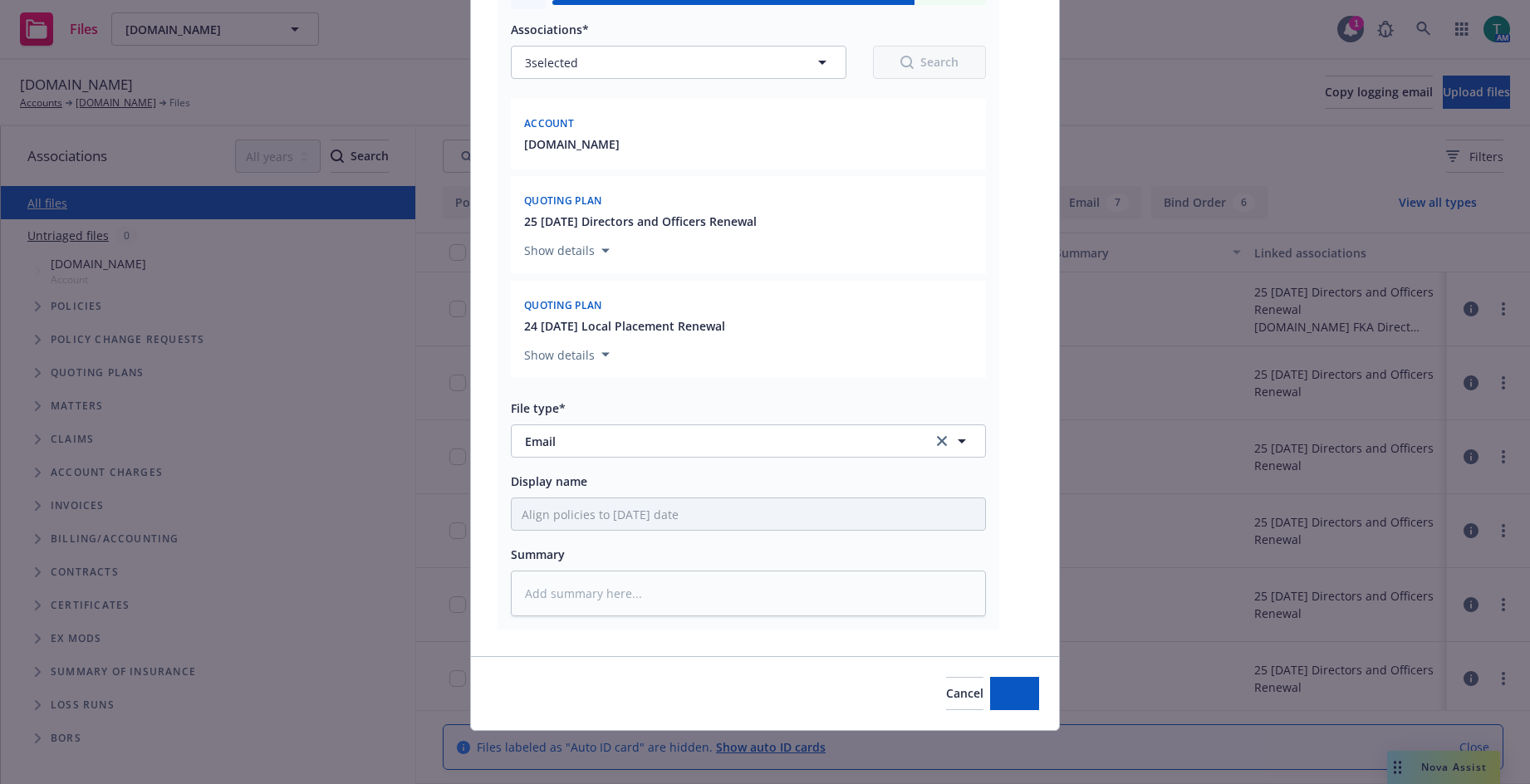
type textarea "x"
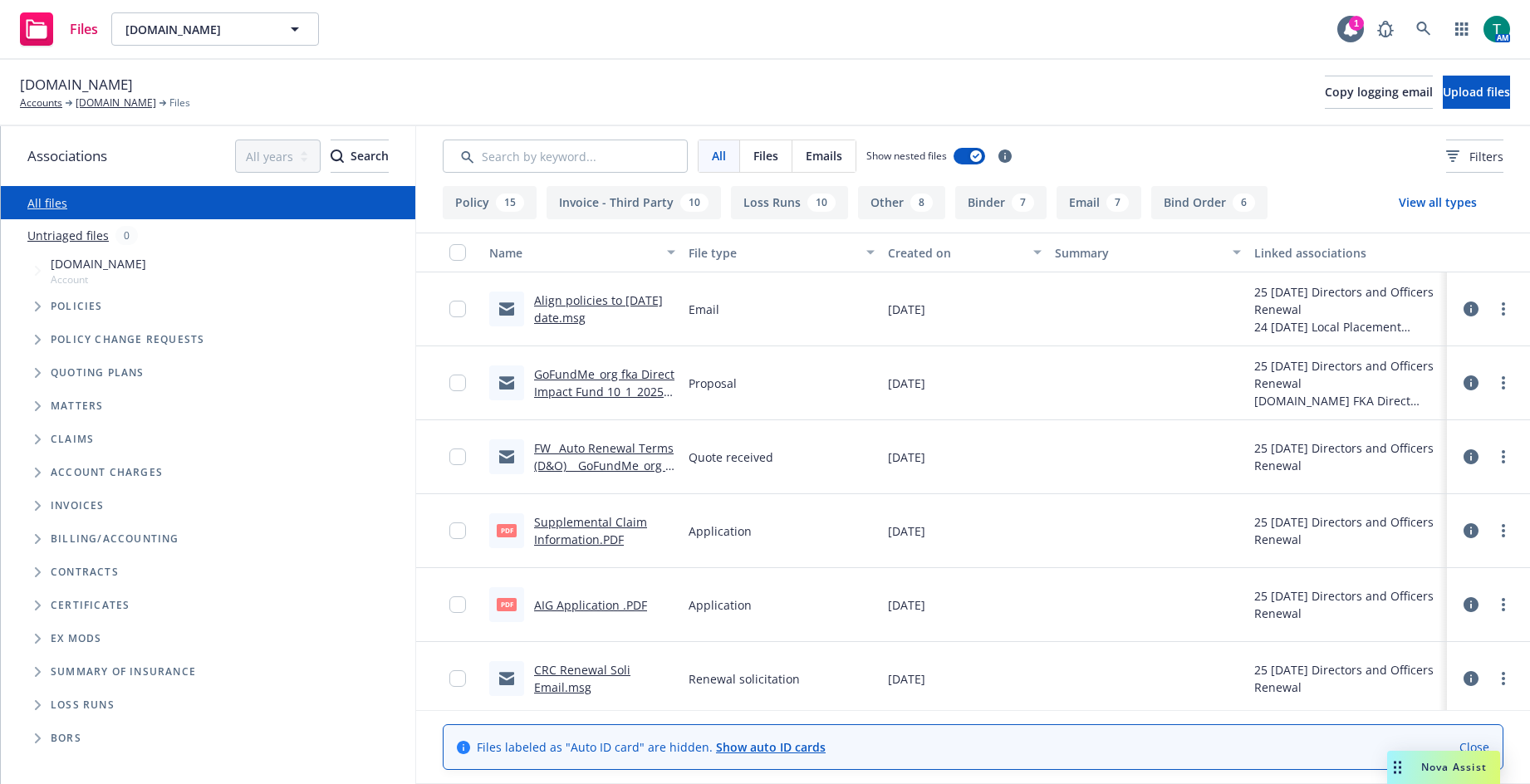
click at [1480, 741] on link "Close" at bounding box center [1474, 747] width 30 height 17
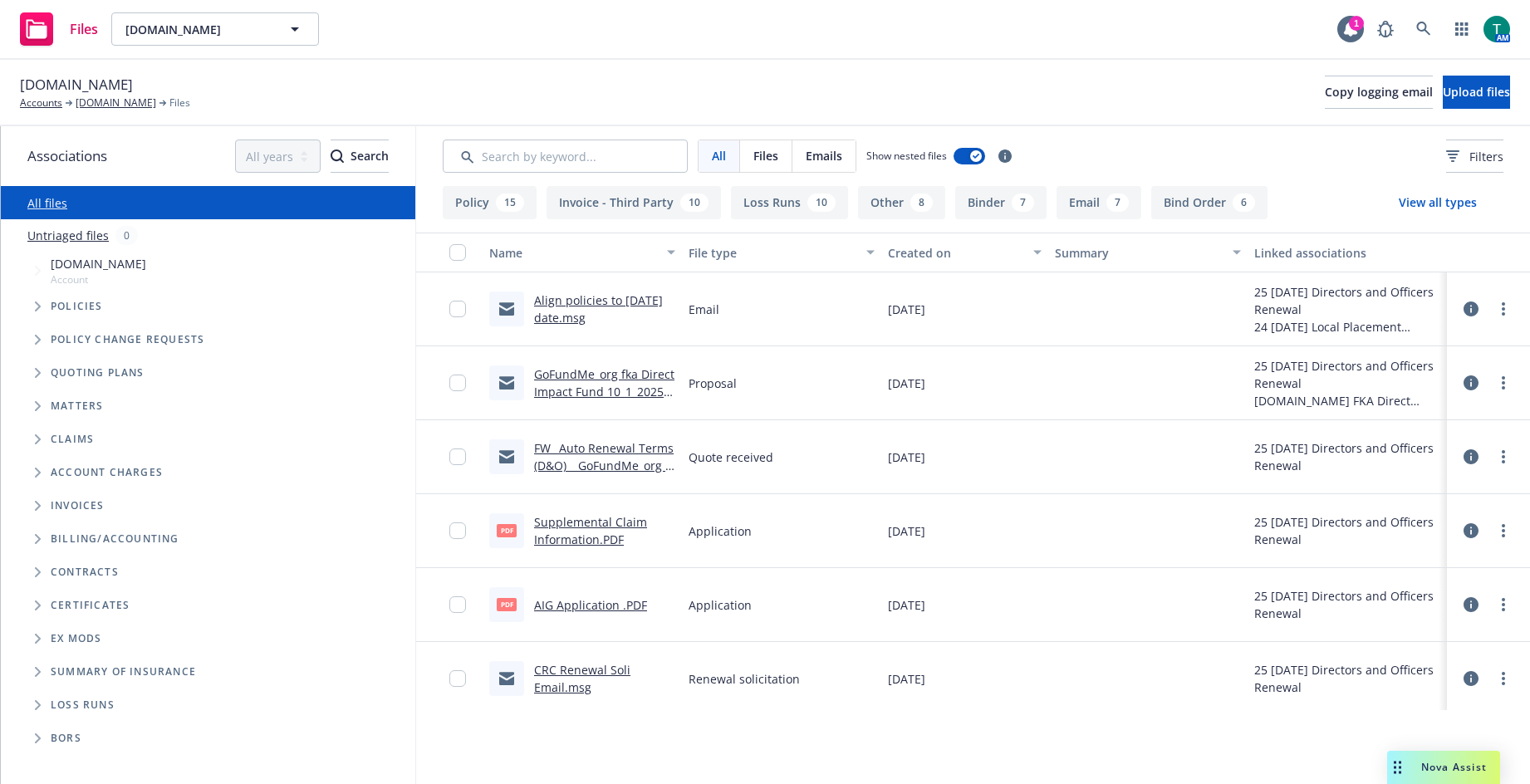
click at [1426, 772] on span "Nova Assist" at bounding box center [1454, 767] width 65 height 15
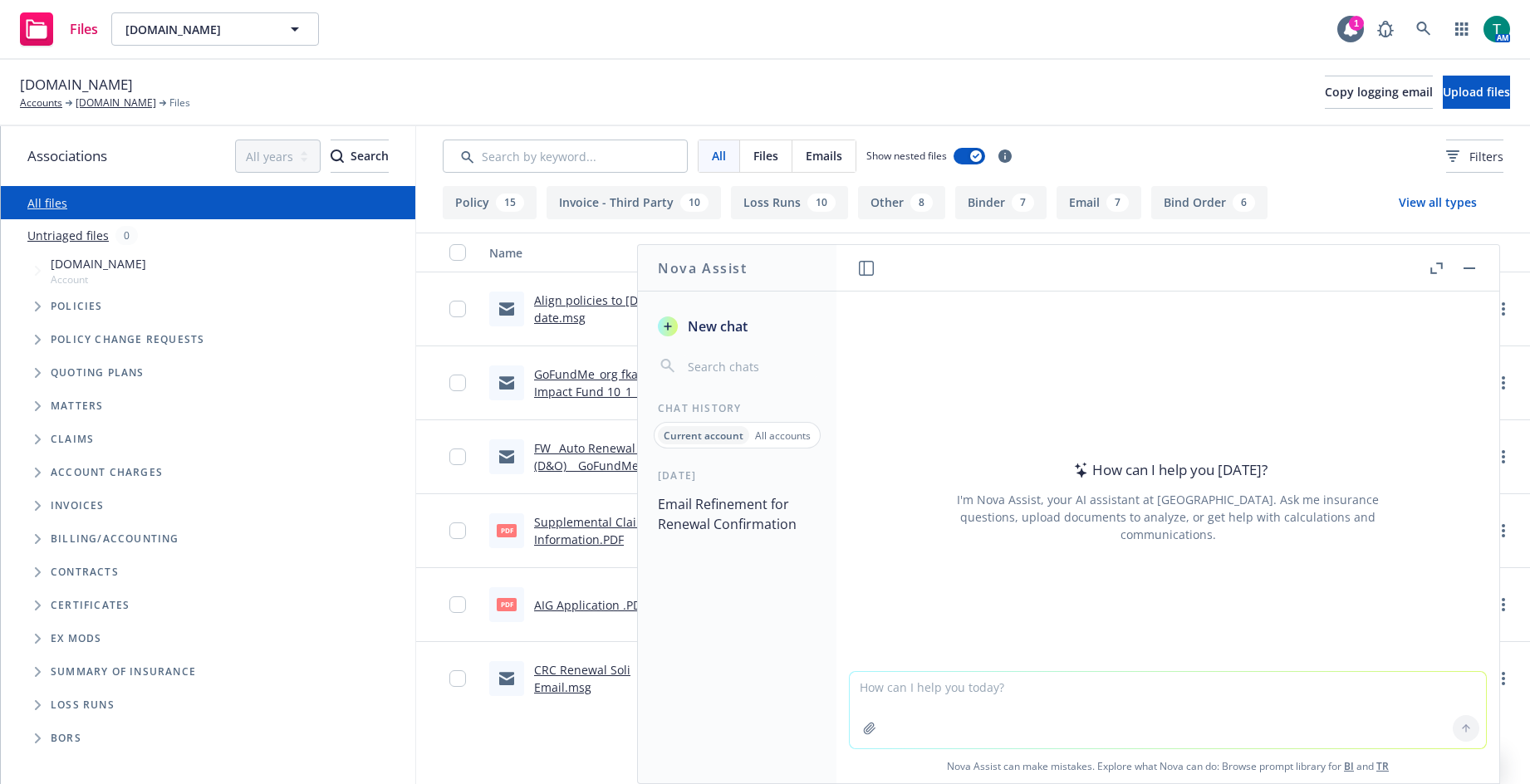
click at [1036, 700] on textarea at bounding box center [1167, 710] width 636 height 76
type textarea "refine email"
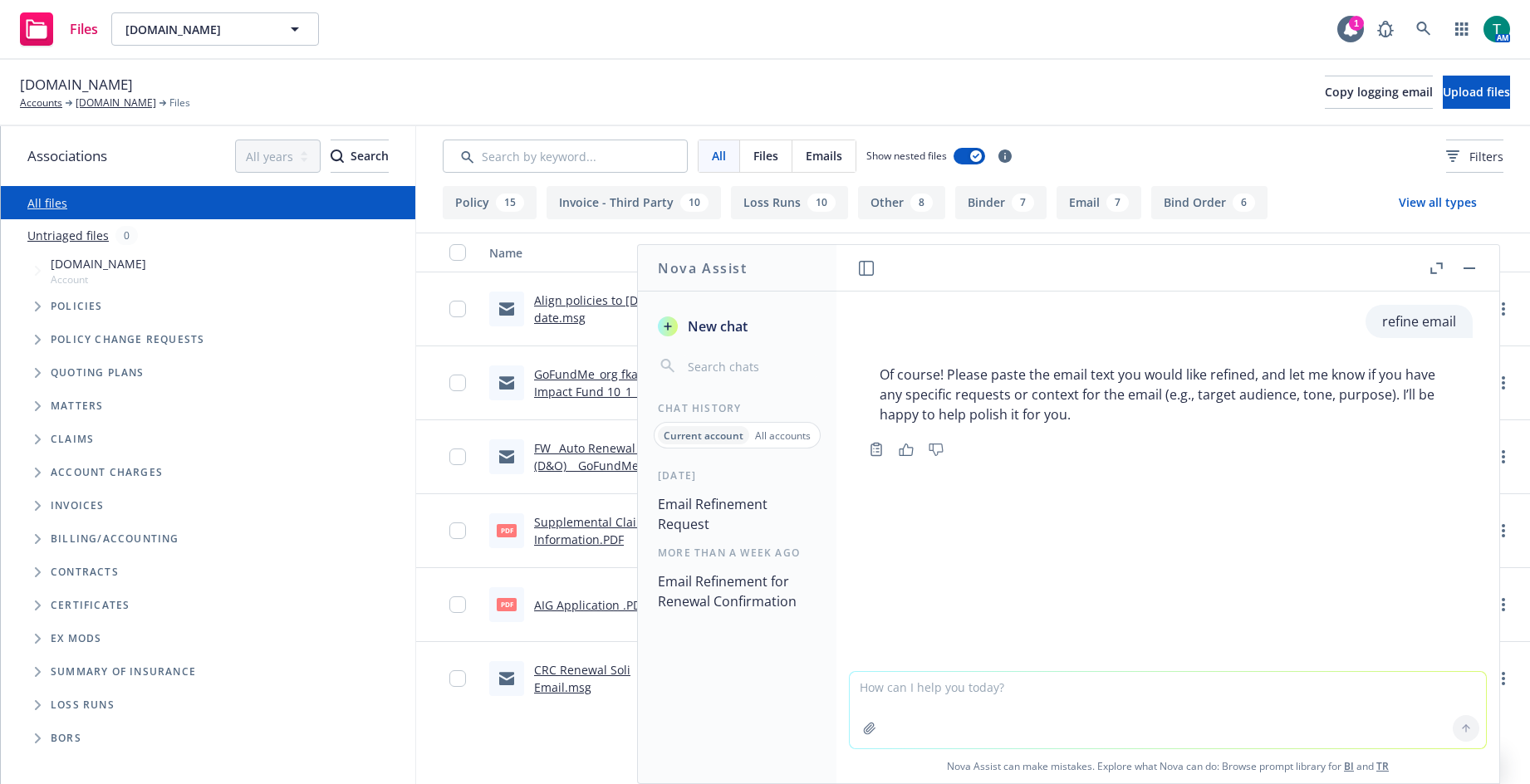
click at [989, 686] on textarea at bounding box center [1167, 710] width 636 height 76
paste textarea "Lorem Ipsum, D’s amet co adipiscin elitse do eiu temporinci utlabore etdo Magna…"
type textarea "Lorem Ipsum, D’s amet co adipiscin elitse do eiu temporinci utlabore etdo Magna…"
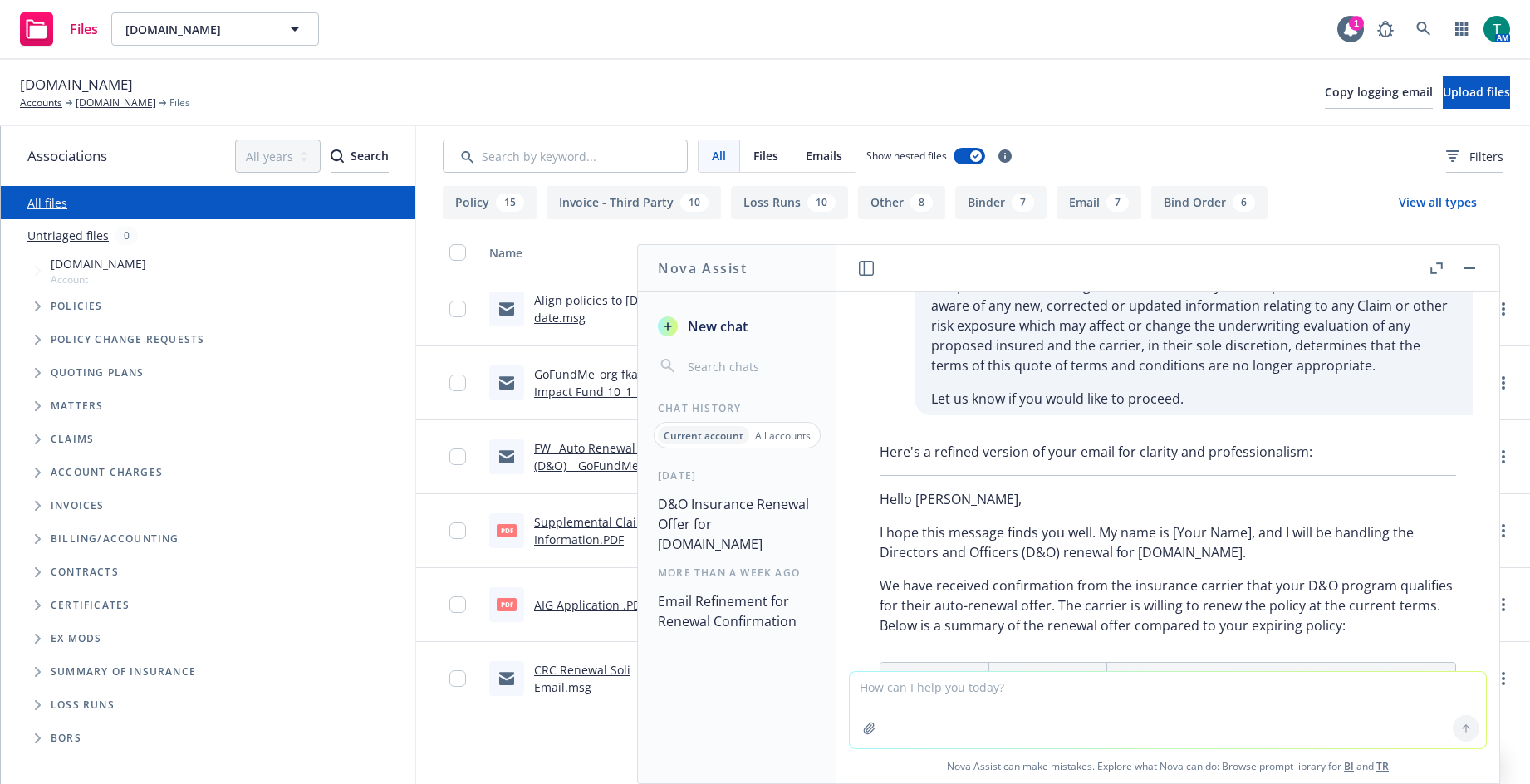
scroll to position [653, 0]
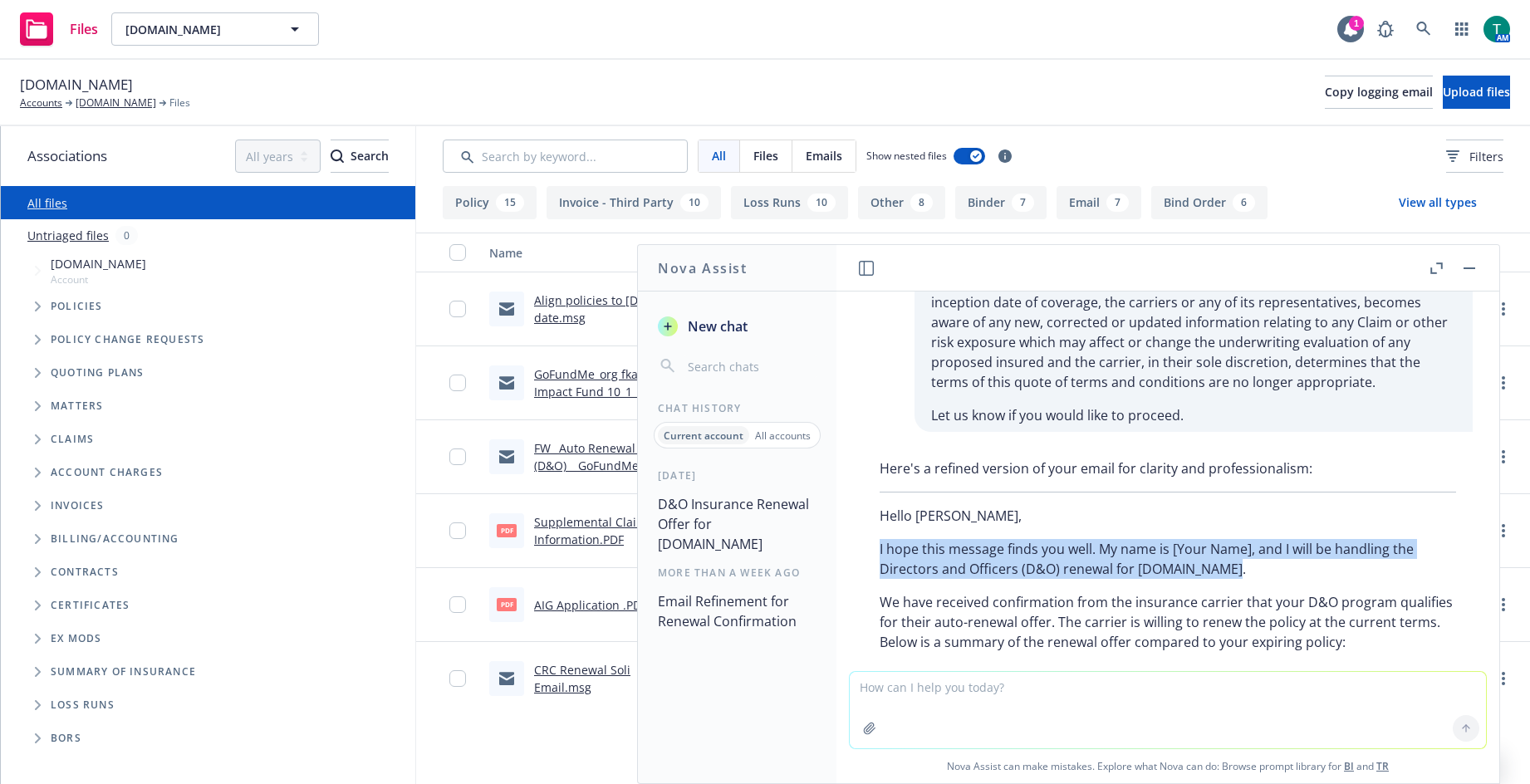
drag, startPoint x: 1267, startPoint y: 569, endPoint x: 853, endPoint y: 547, distance: 414.6
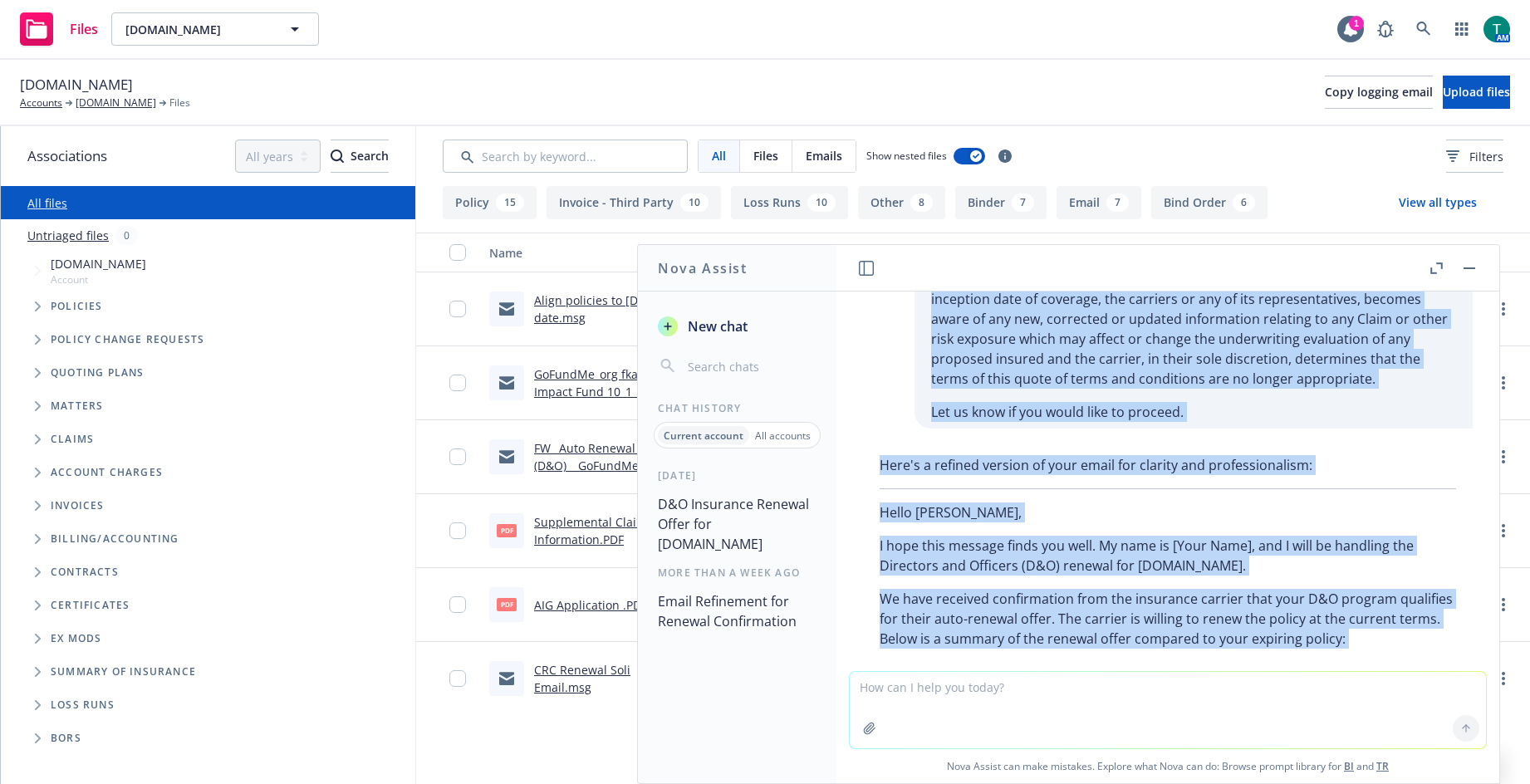
scroll to position [628, 0]
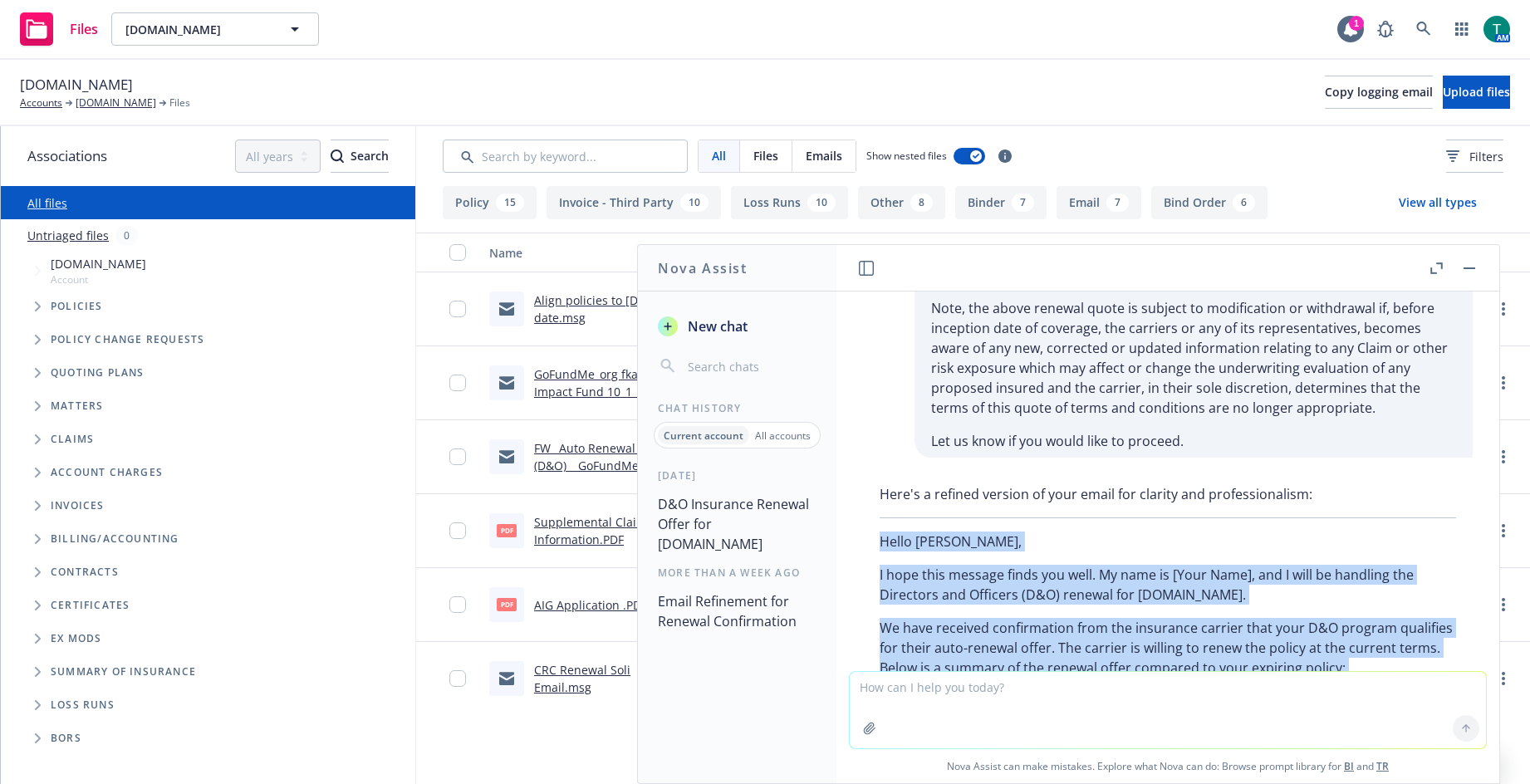
drag, startPoint x: 999, startPoint y: 561, endPoint x: 859, endPoint y: 541, distance: 141.4
copy div "Lorem Ipsum, D sita cons adipisc elits doe temp. In utla et [Dolo Magn], ali E …"
drag, startPoint x: 1471, startPoint y: 266, endPoint x: 1443, endPoint y: 293, distance: 38.9
click at [1471, 266] on button "button" at bounding box center [1469, 268] width 20 height 20
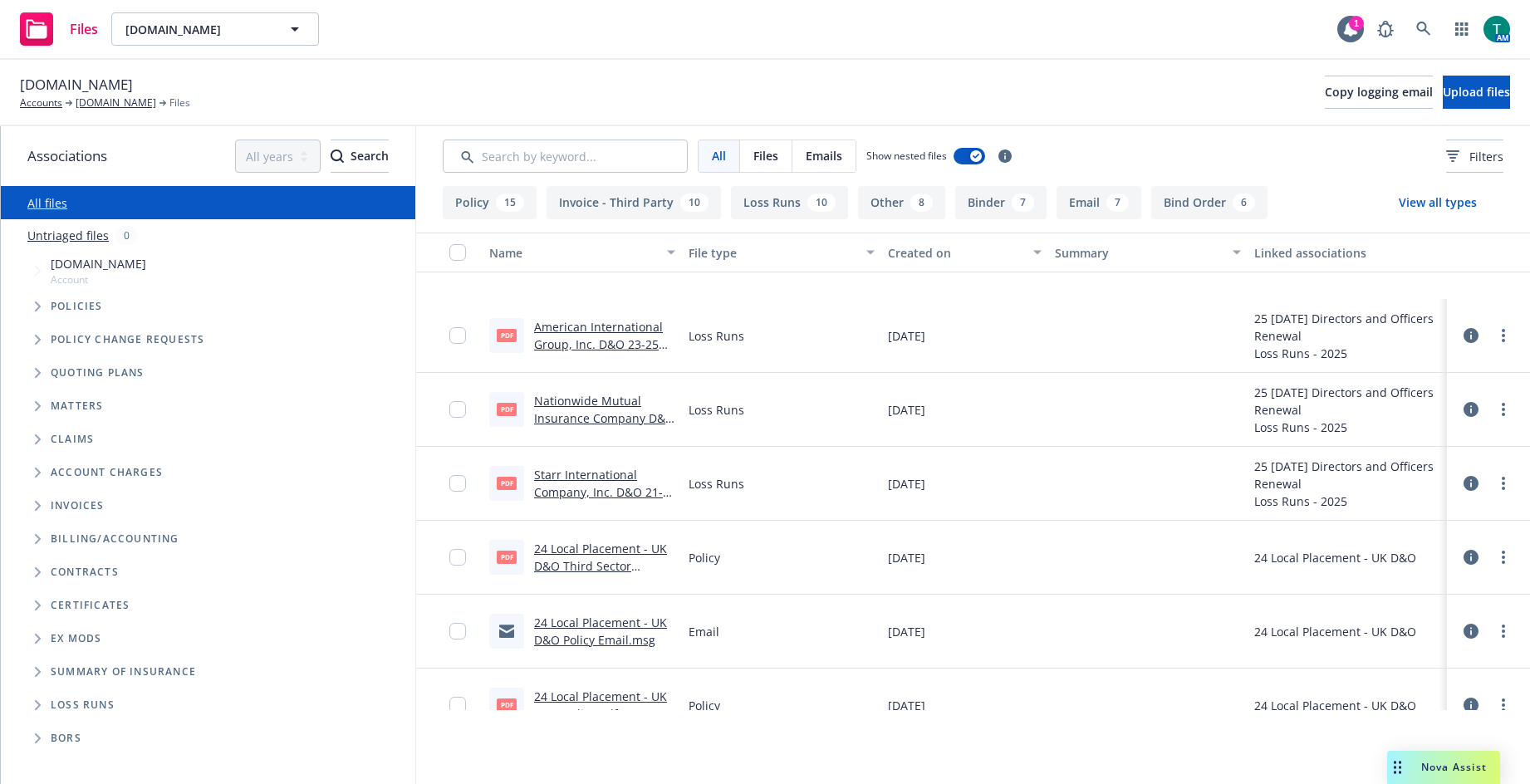
scroll to position [0, 0]
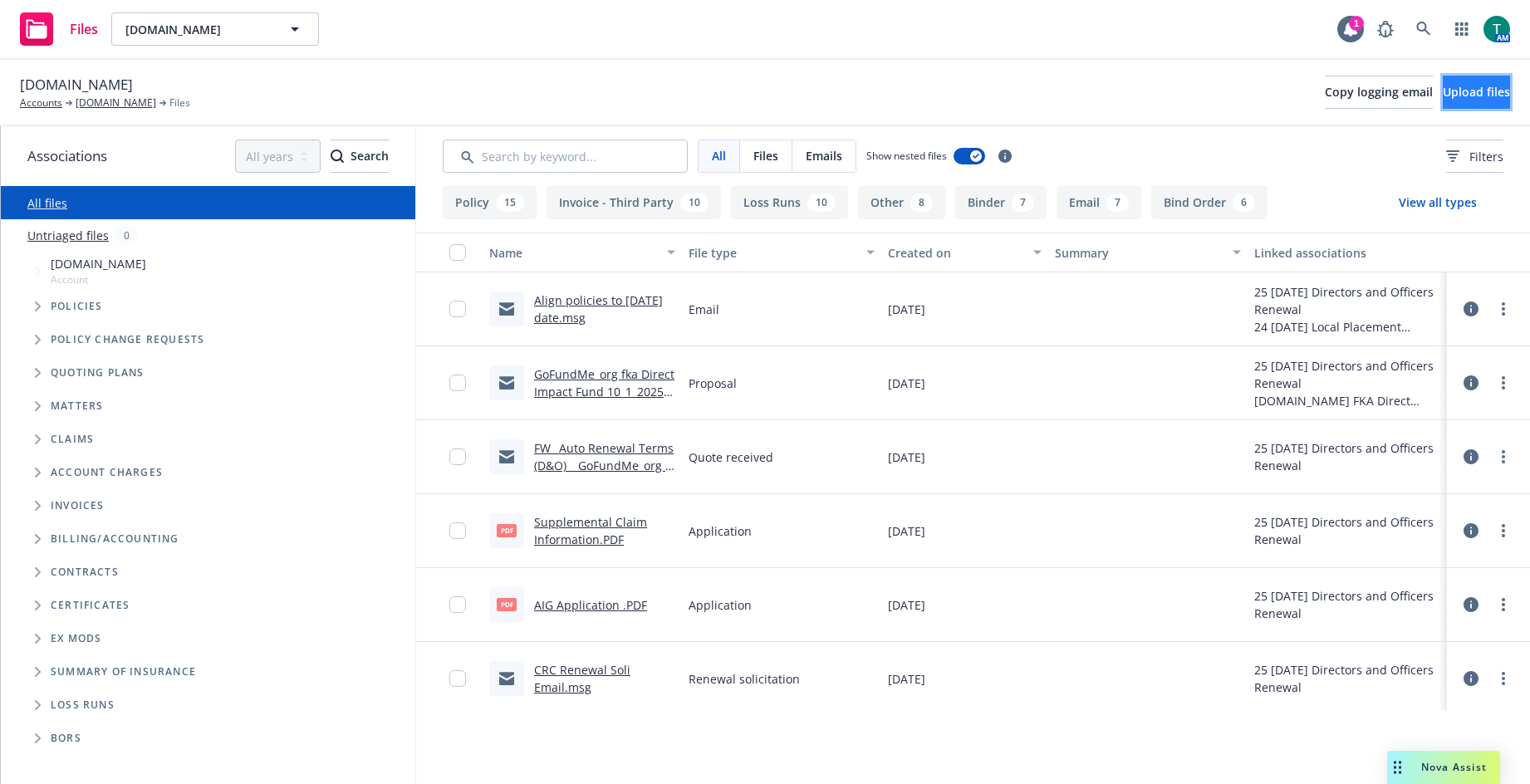
click at [1460, 88] on span "Upload files" at bounding box center [1476, 91] width 67 height 15
